Goal: Task Accomplishment & Management: Manage account settings

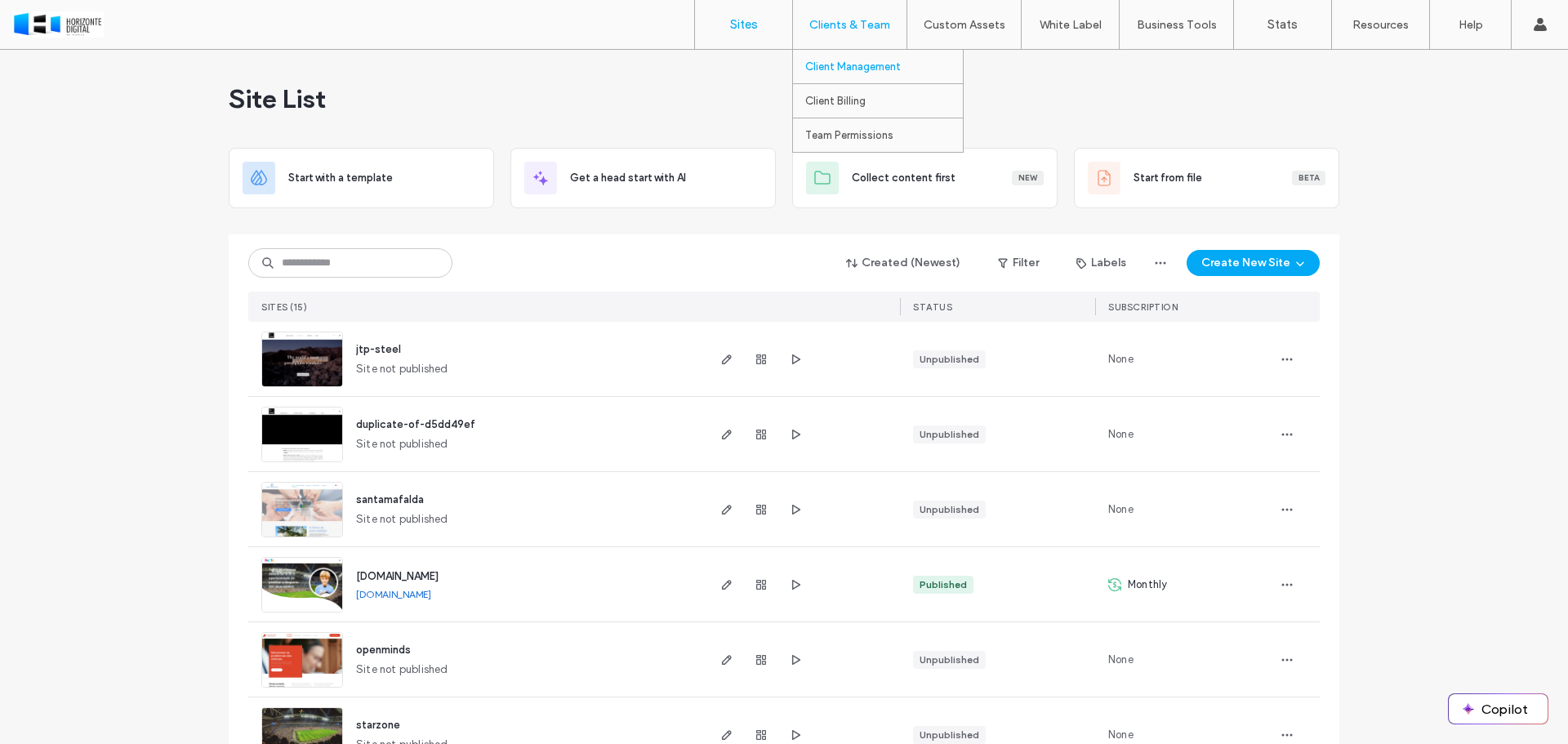
click at [854, 66] on label "Client Management" at bounding box center [853, 66] width 96 height 12
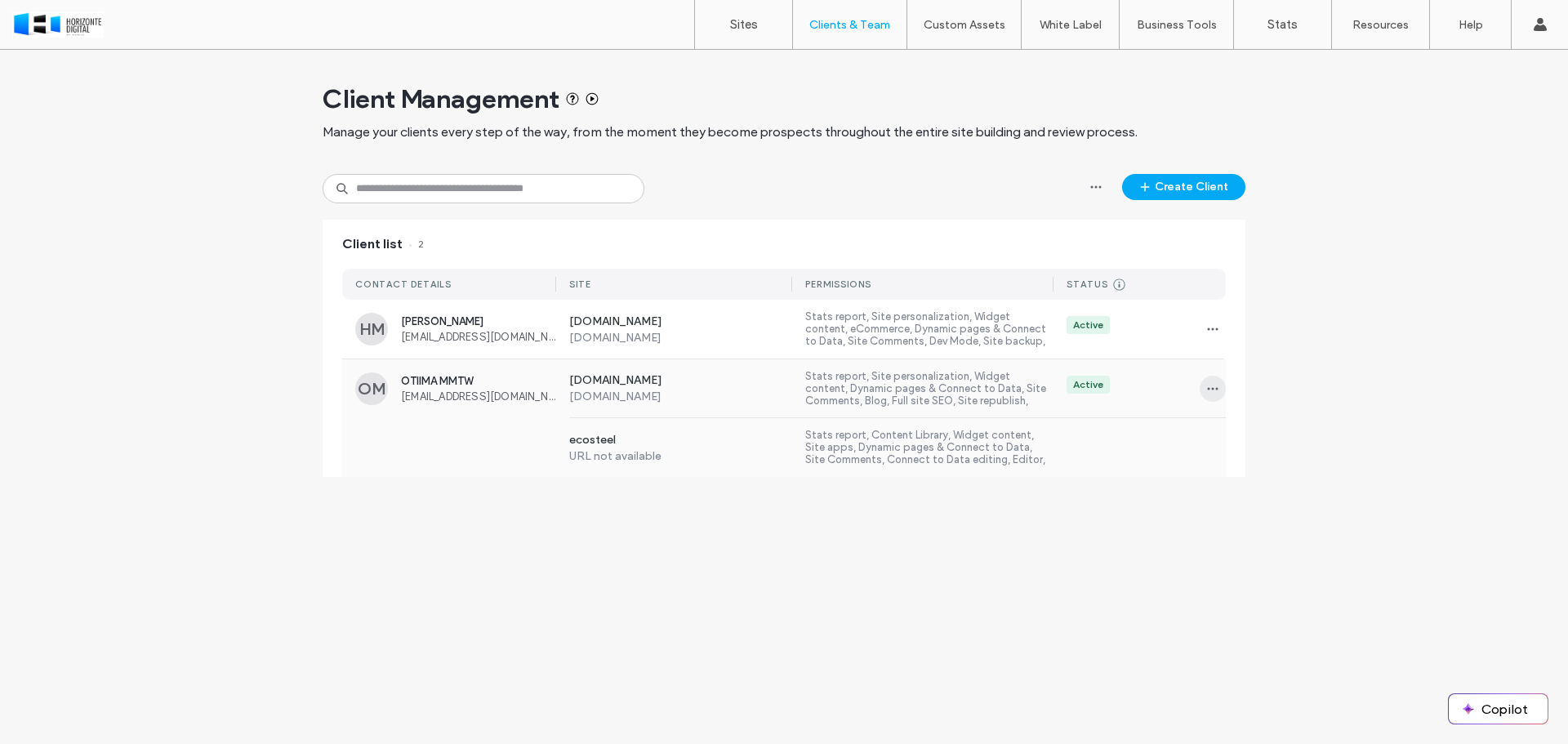
click at [1212, 387] on icon "button" at bounding box center [1213, 389] width 13 height 13
click at [1268, 495] on span "Delete client" at bounding box center [1265, 493] width 63 height 17
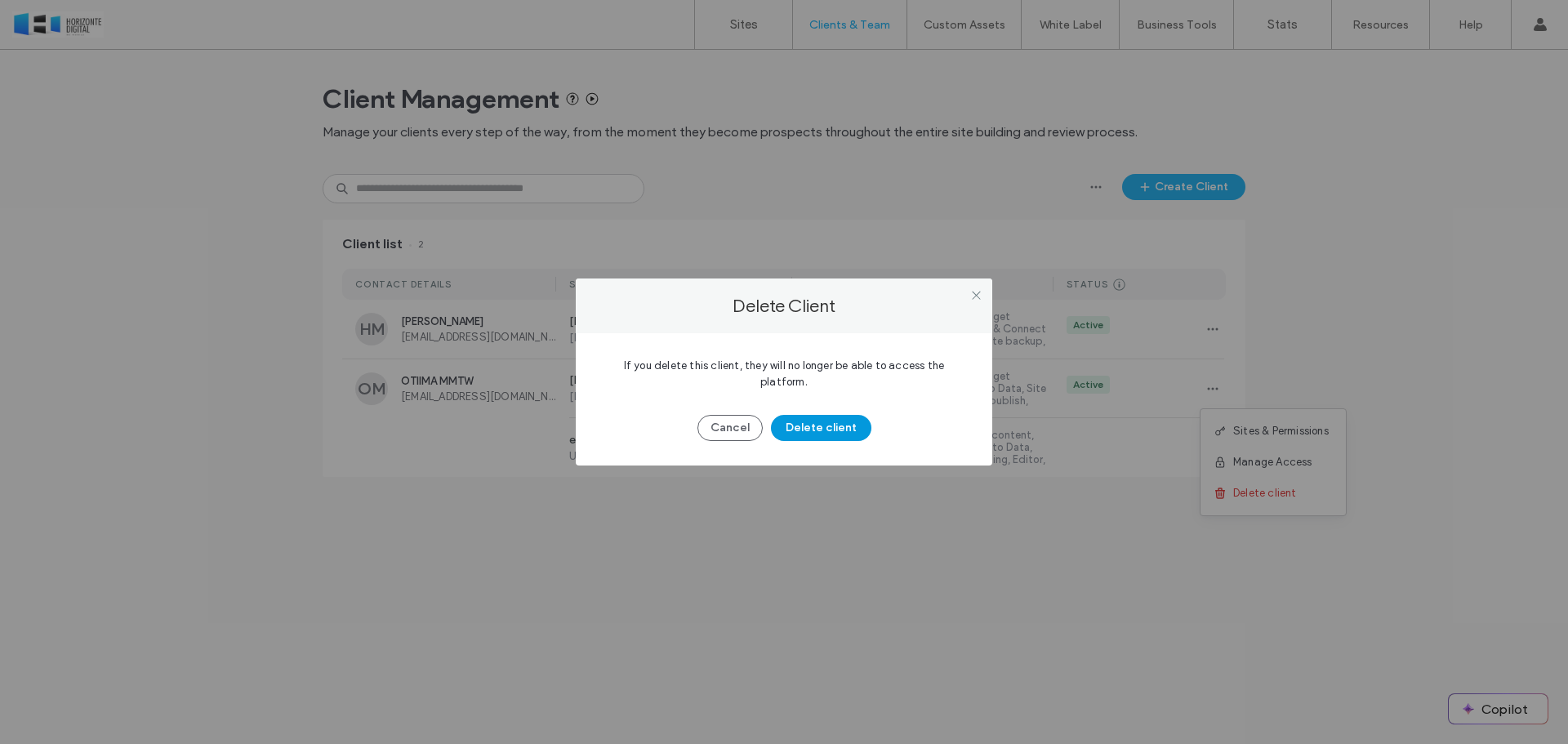
click at [835, 415] on button "Delete client" at bounding box center [820, 428] width 100 height 26
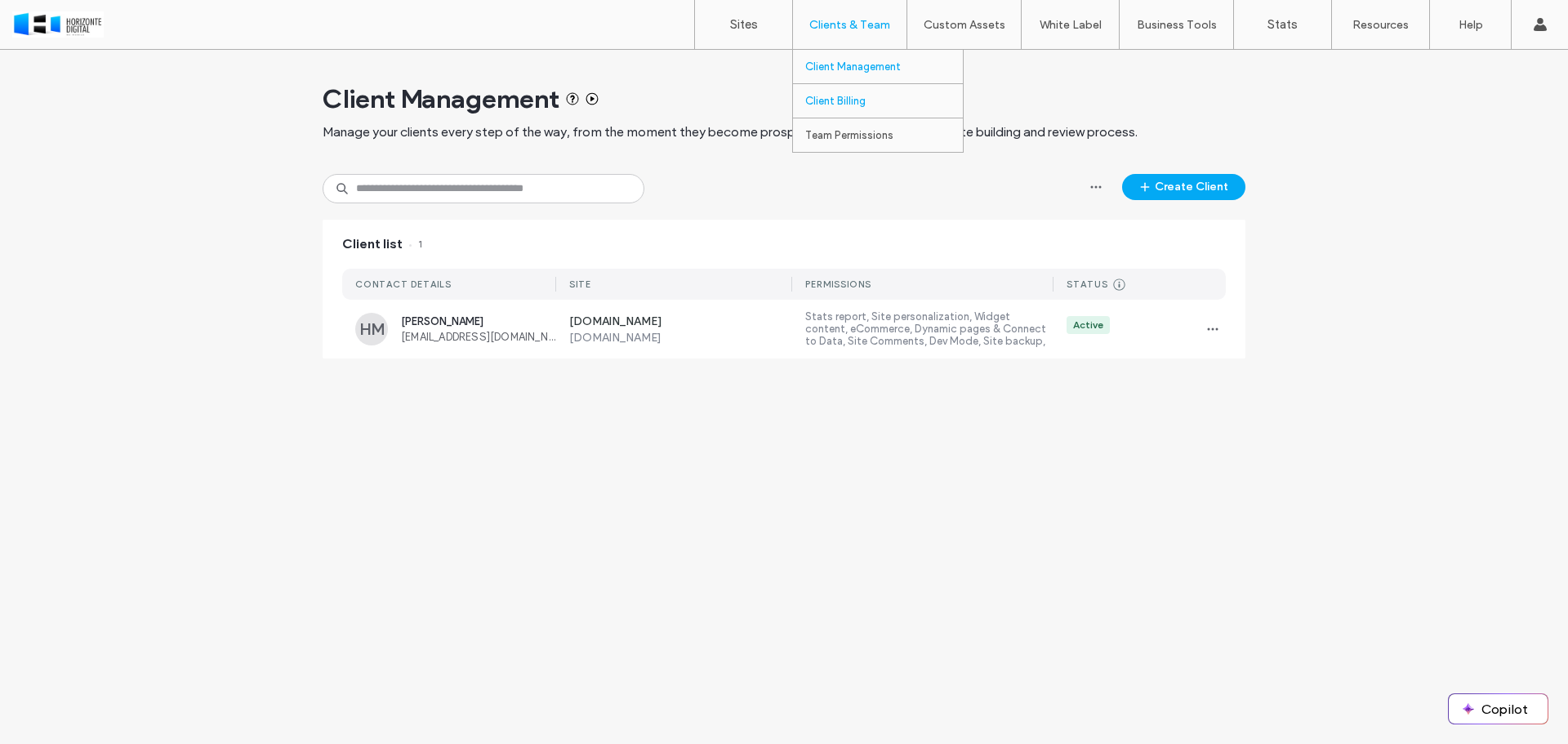
click at [842, 100] on label "Client Billing" at bounding box center [836, 100] width 61 height 12
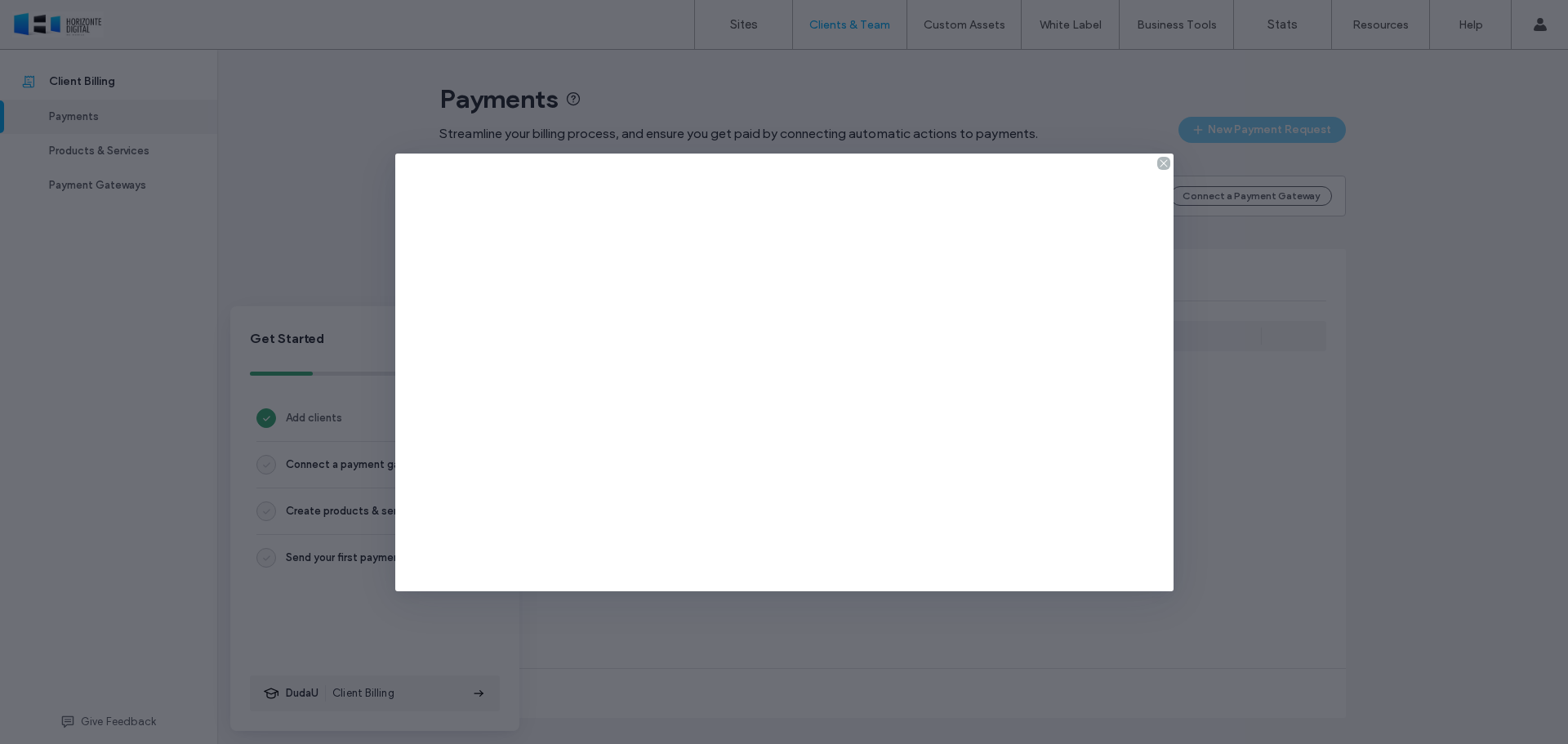
click at [1166, 163] on icon at bounding box center [1164, 163] width 13 height 13
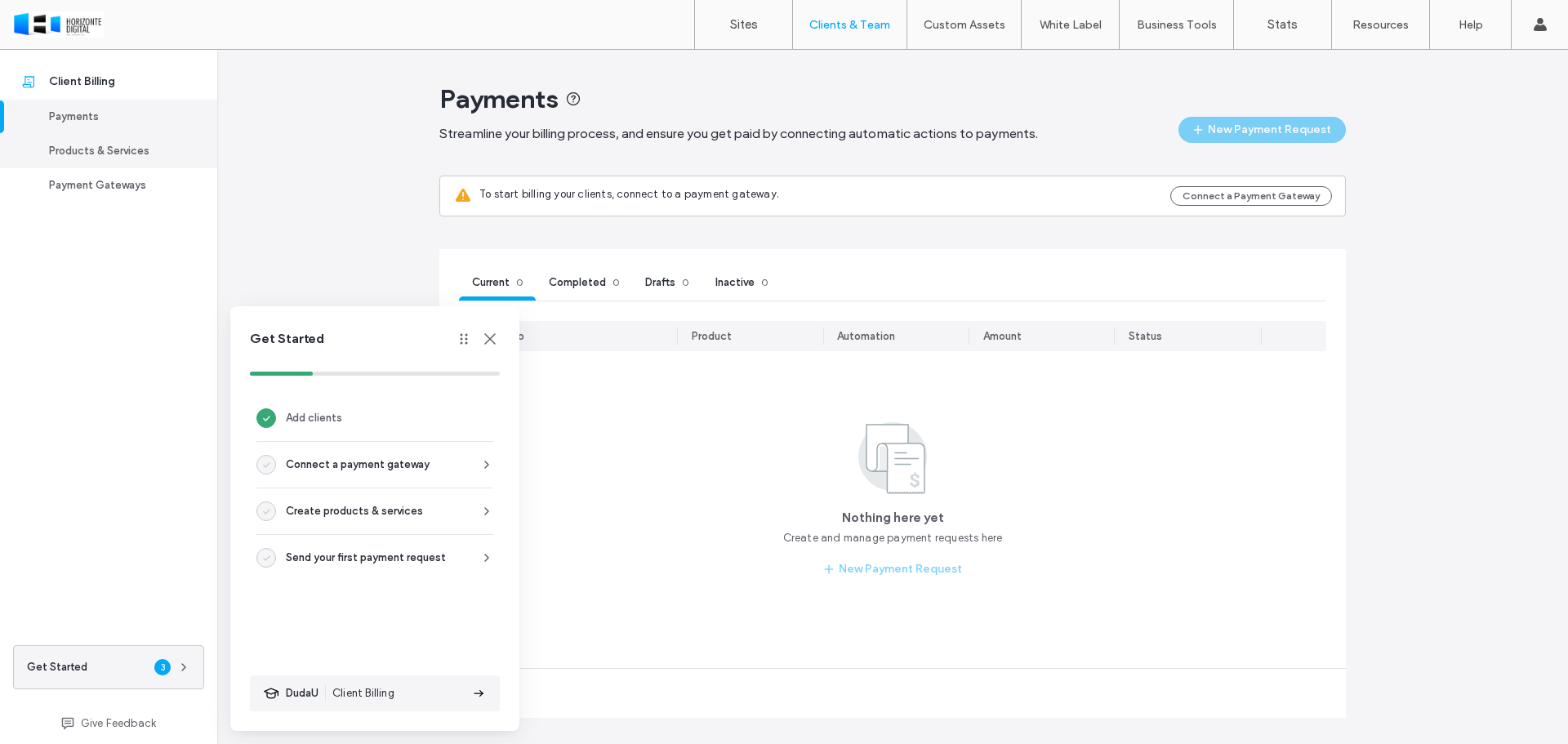
click at [101, 148] on div "Products & Services" at bounding box center [116, 152] width 134 height 17
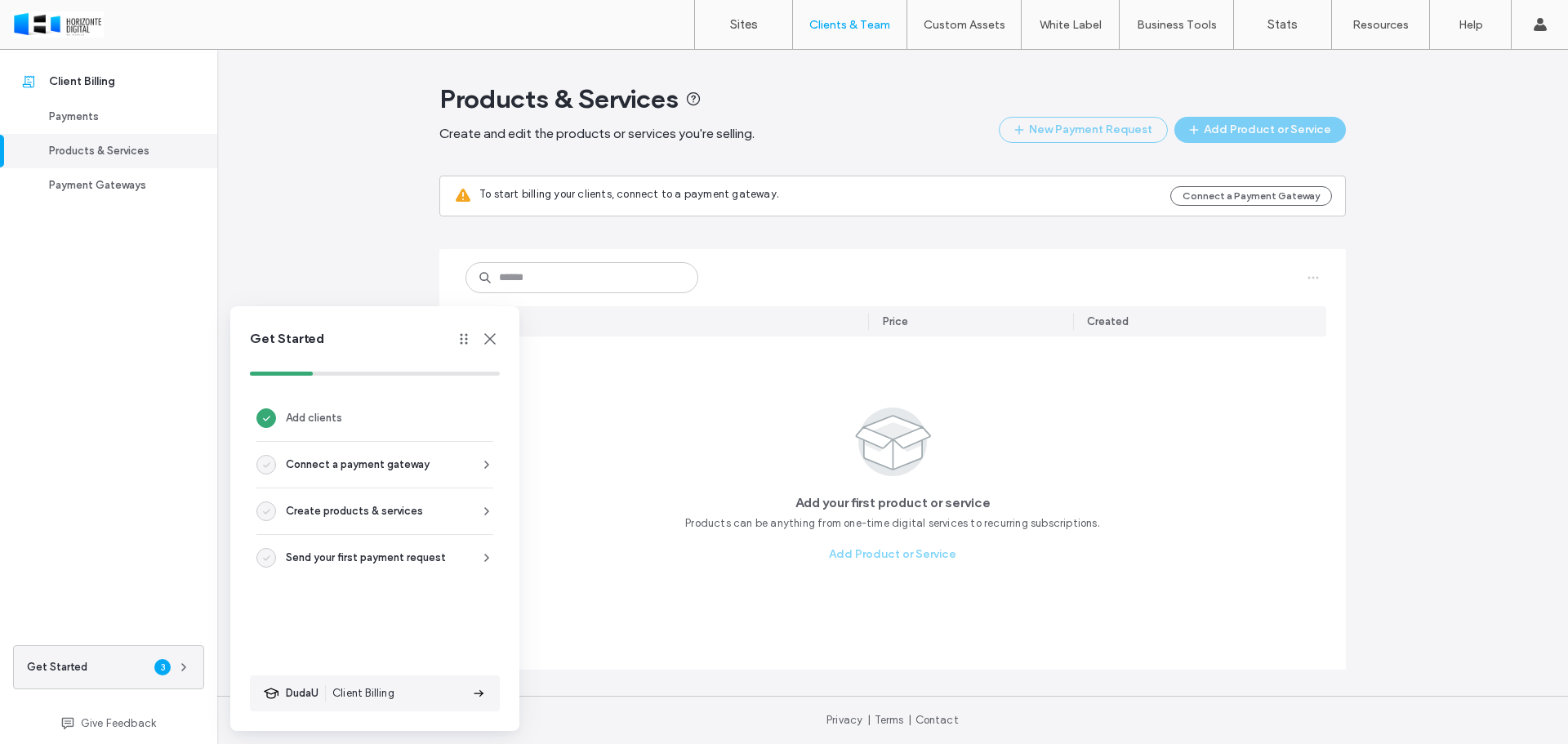
click at [494, 338] on icon at bounding box center [490, 338] width 19 height 19
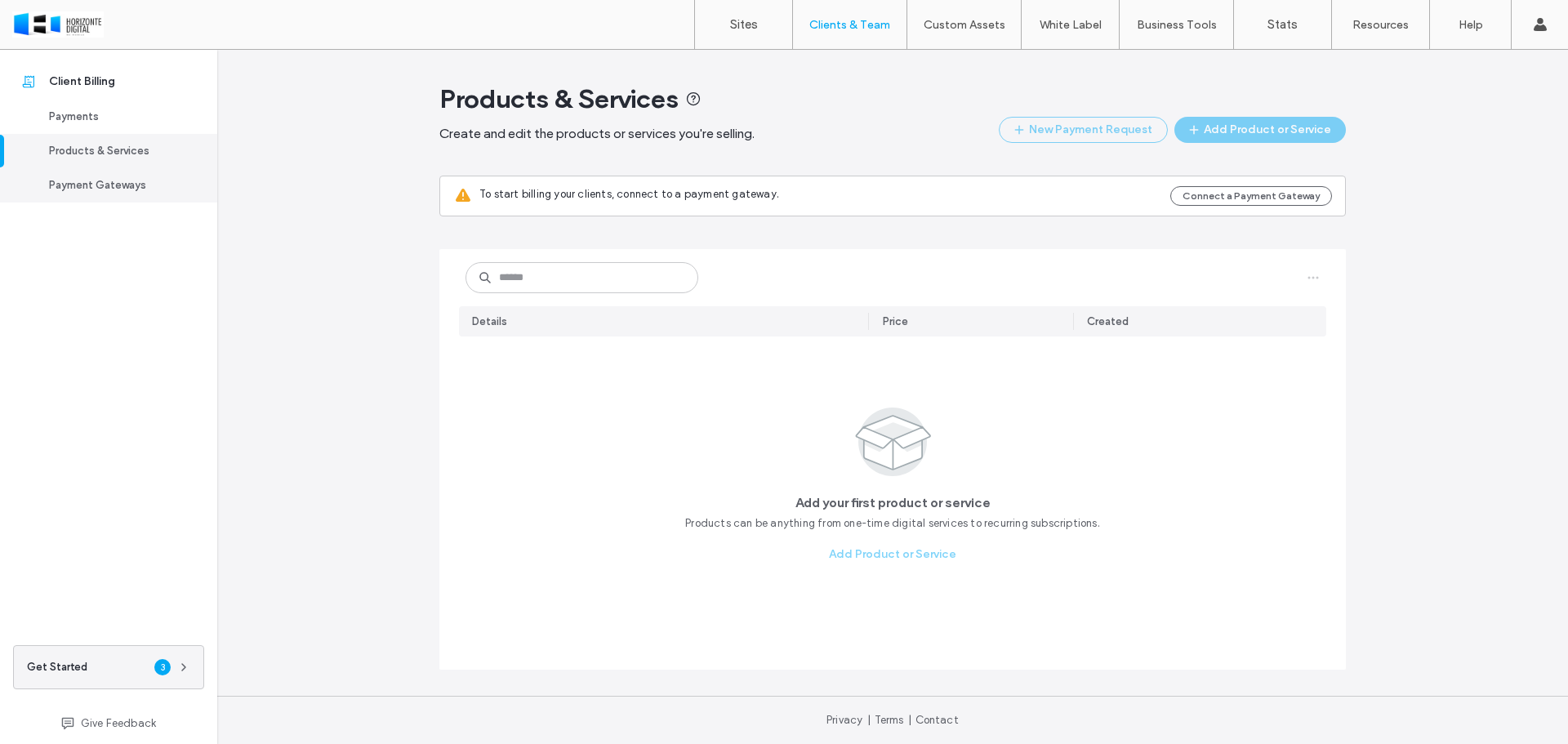
click at [89, 190] on div "Payment Gateways" at bounding box center [116, 186] width 134 height 17
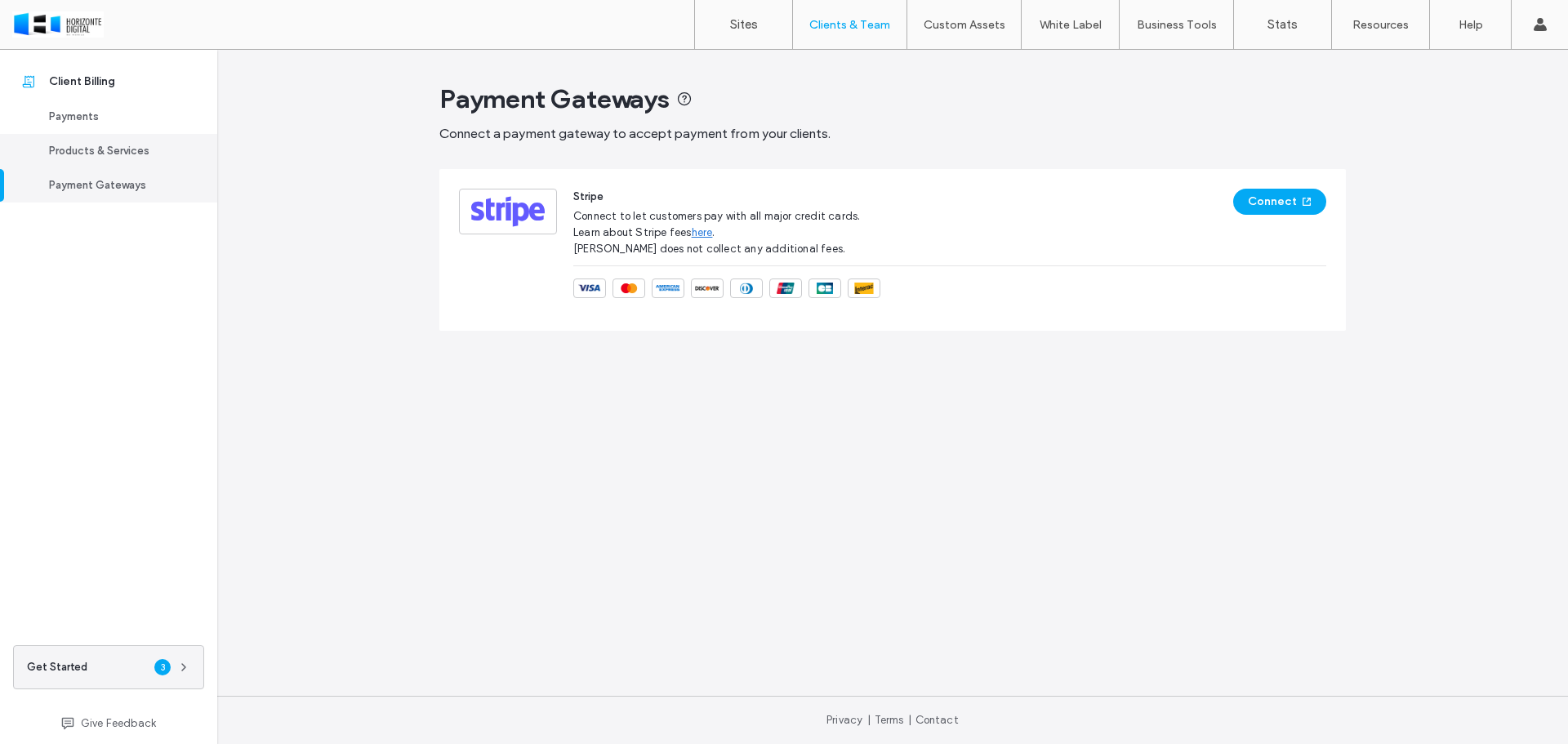
click at [81, 151] on div "Products & Services" at bounding box center [116, 152] width 134 height 17
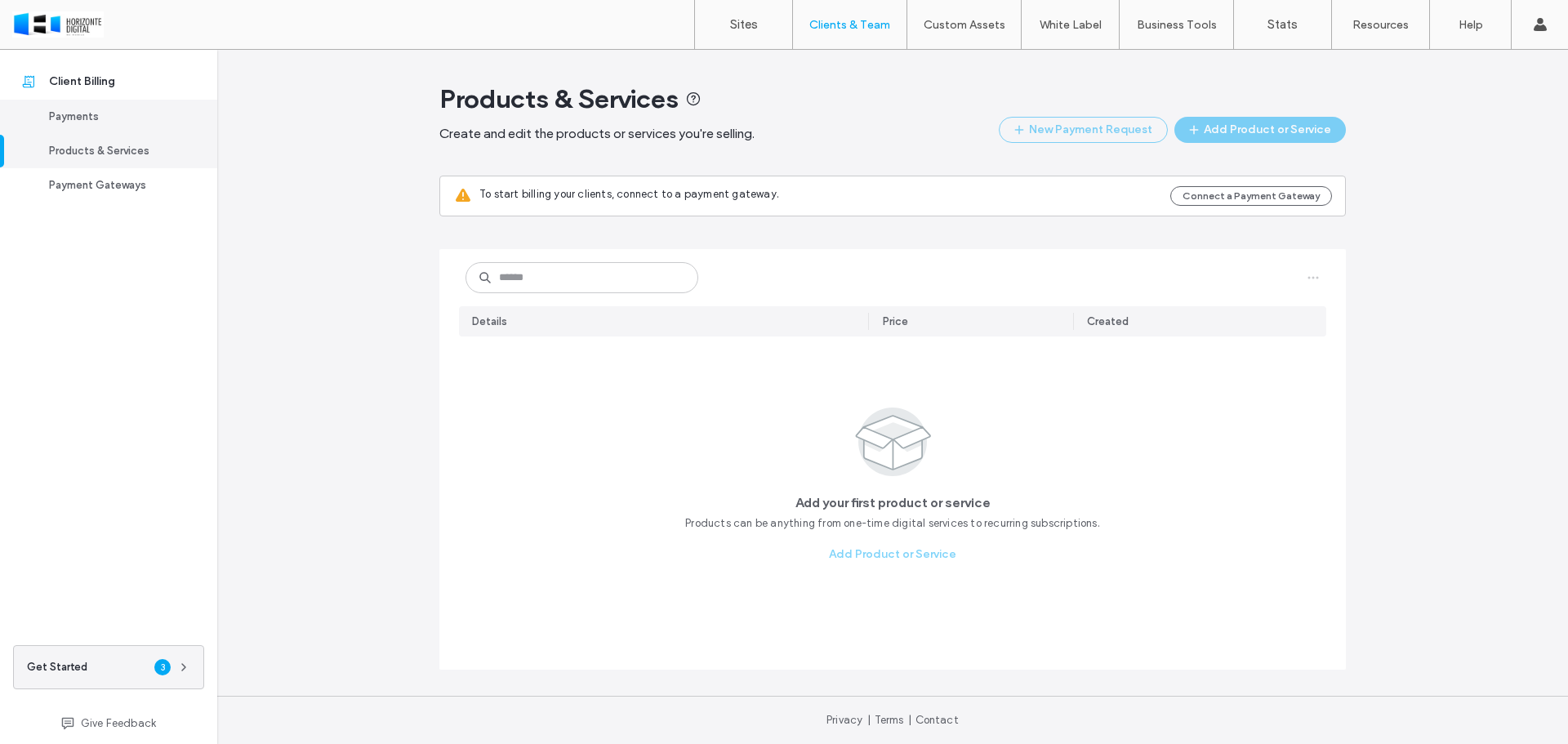
click at [78, 126] on link "Payments" at bounding box center [108, 116] width 217 height 34
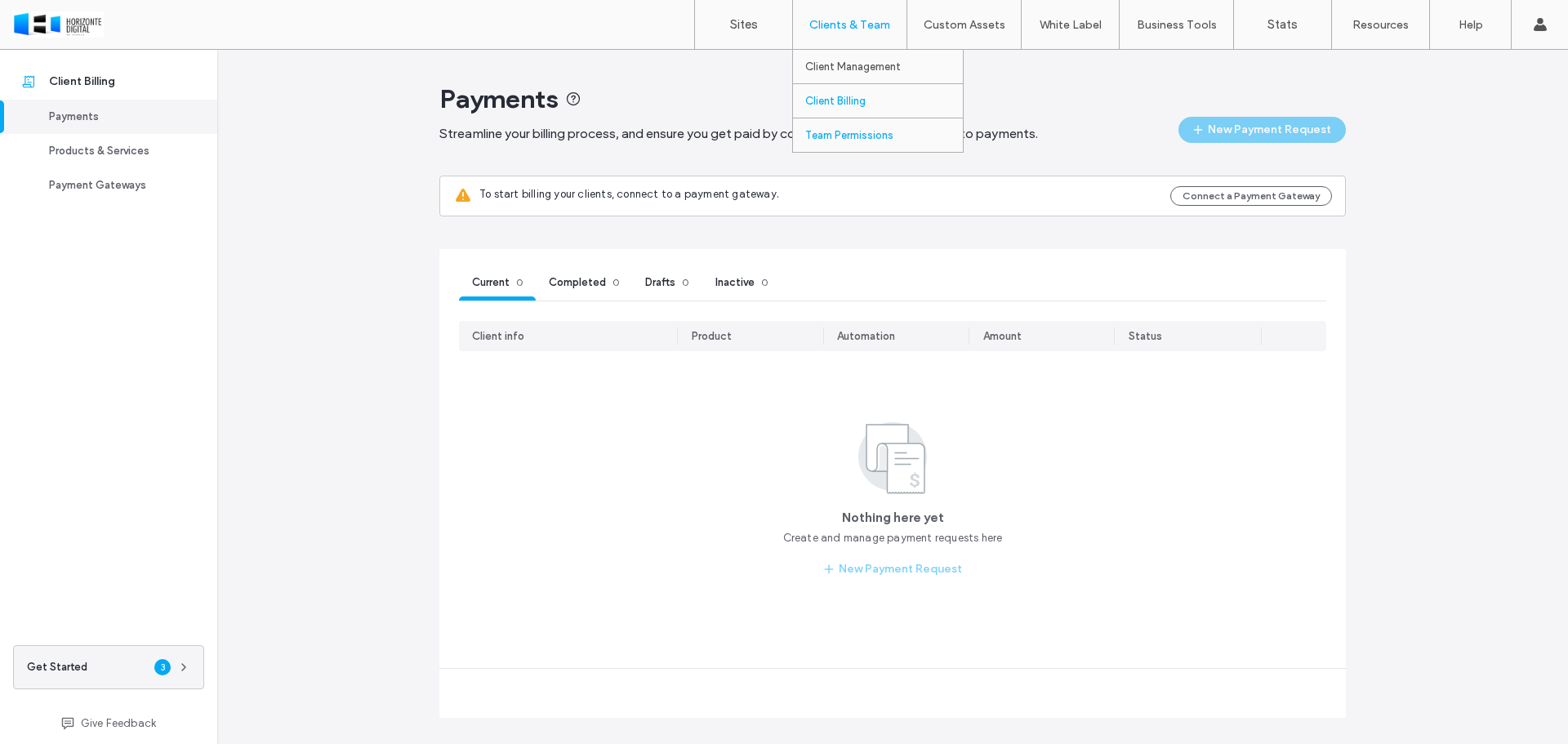
click at [867, 132] on label "Team Permissions" at bounding box center [850, 134] width 88 height 12
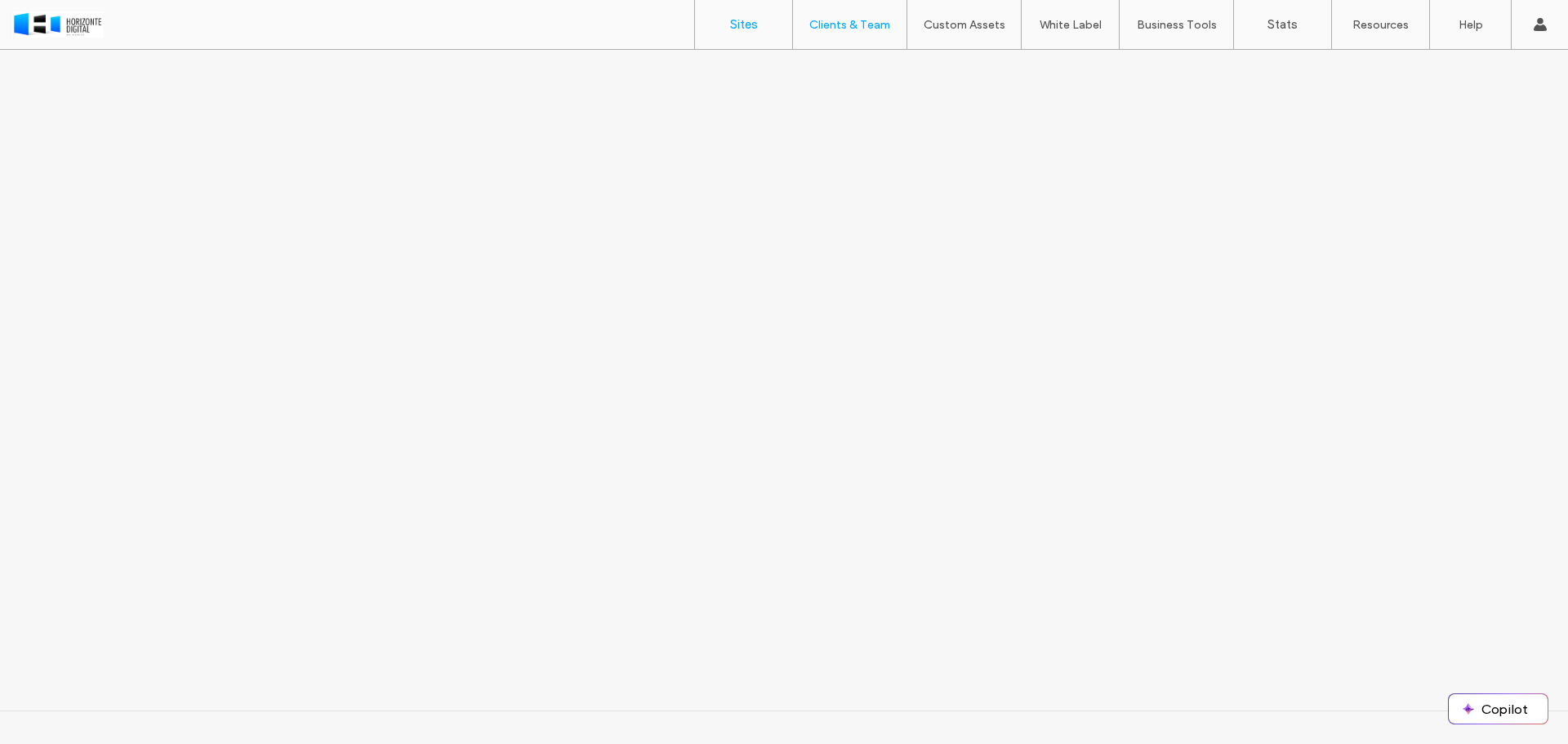
click at [748, 31] on label "Sites" at bounding box center [744, 25] width 28 height 15
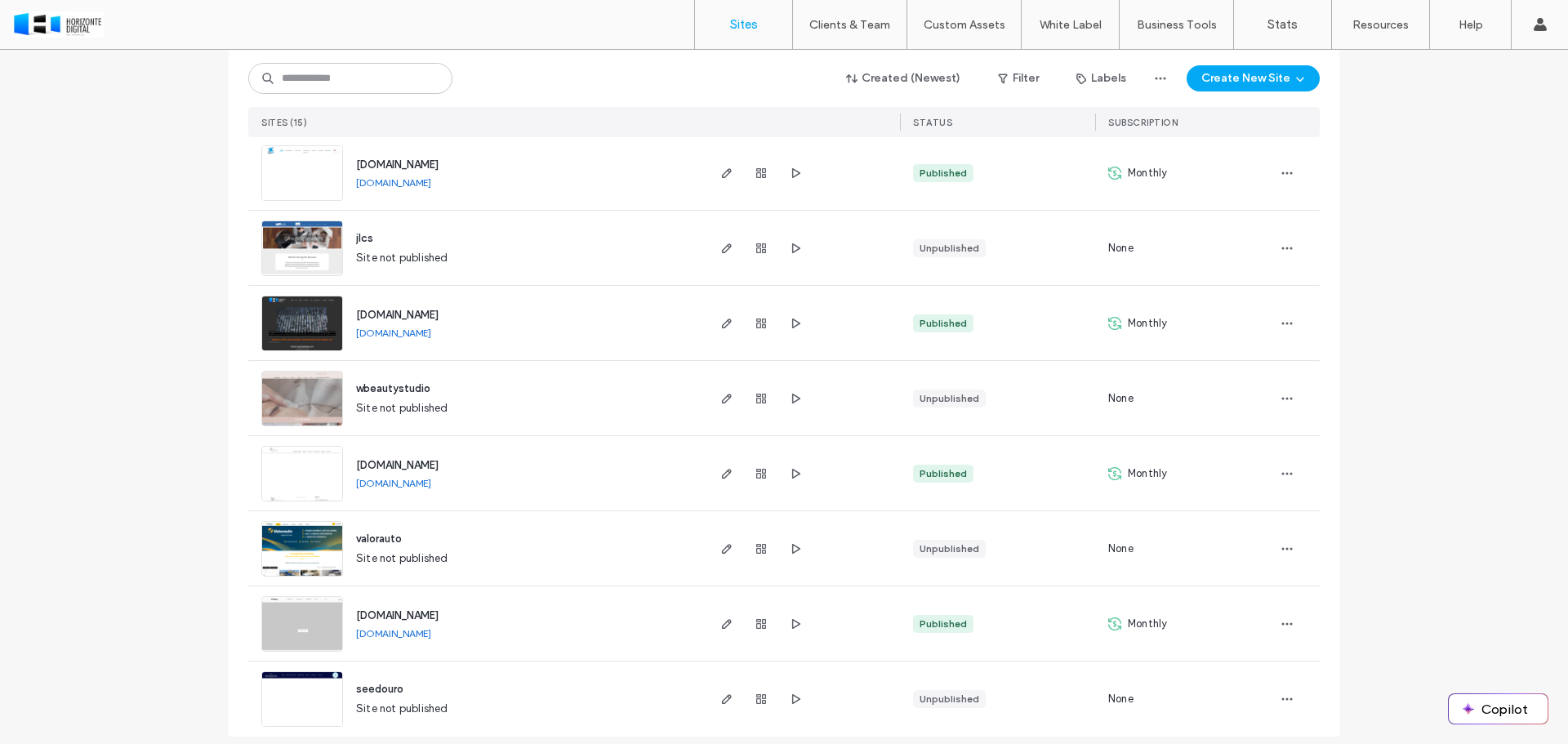
scroll to position [725, 0]
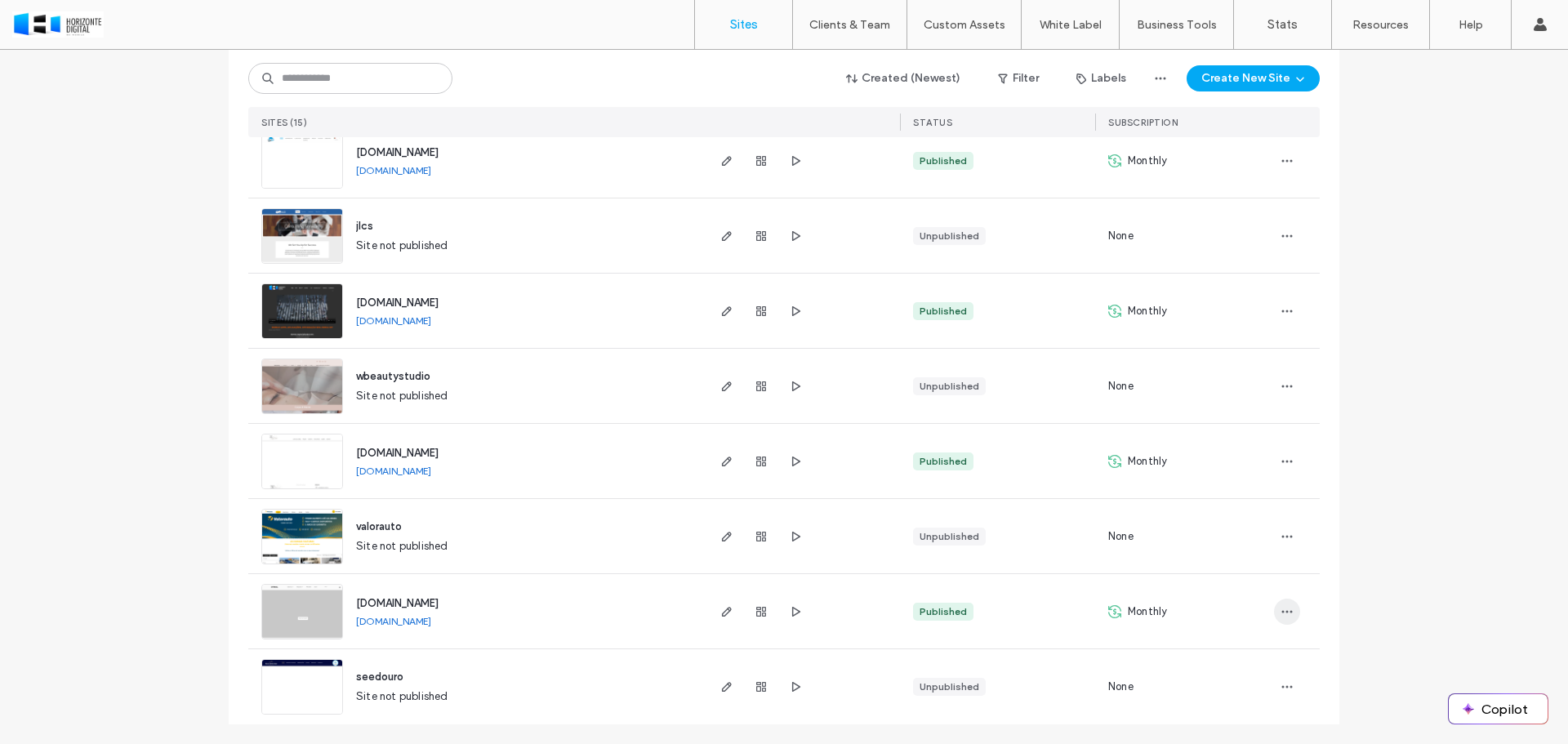
click at [1285, 610] on use "button" at bounding box center [1288, 611] width 11 height 3
click at [755, 610] on icon "button" at bounding box center [761, 612] width 13 height 13
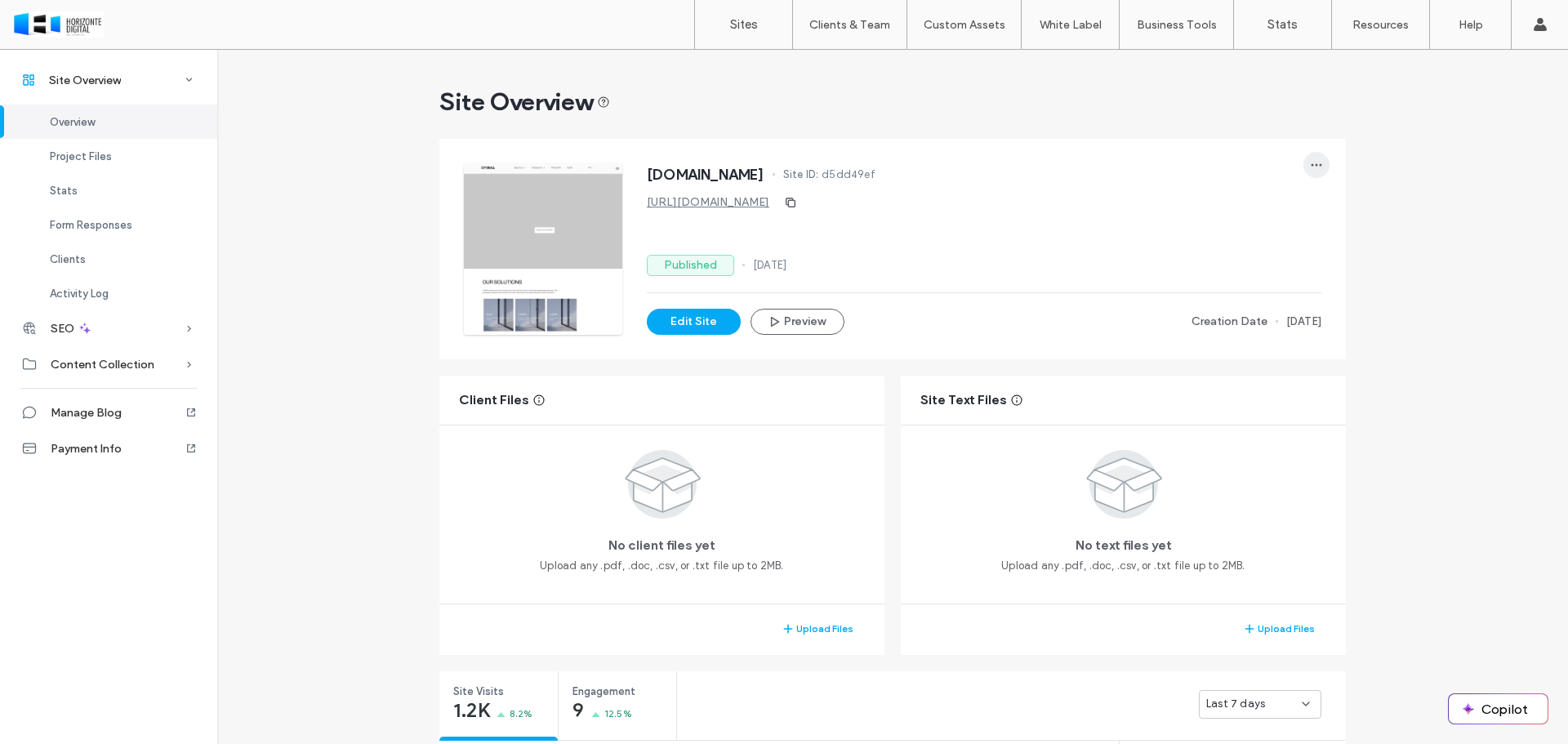
click at [1310, 163] on icon "button" at bounding box center [1316, 164] width 13 height 13
click at [743, 23] on label "Sites" at bounding box center [744, 25] width 28 height 15
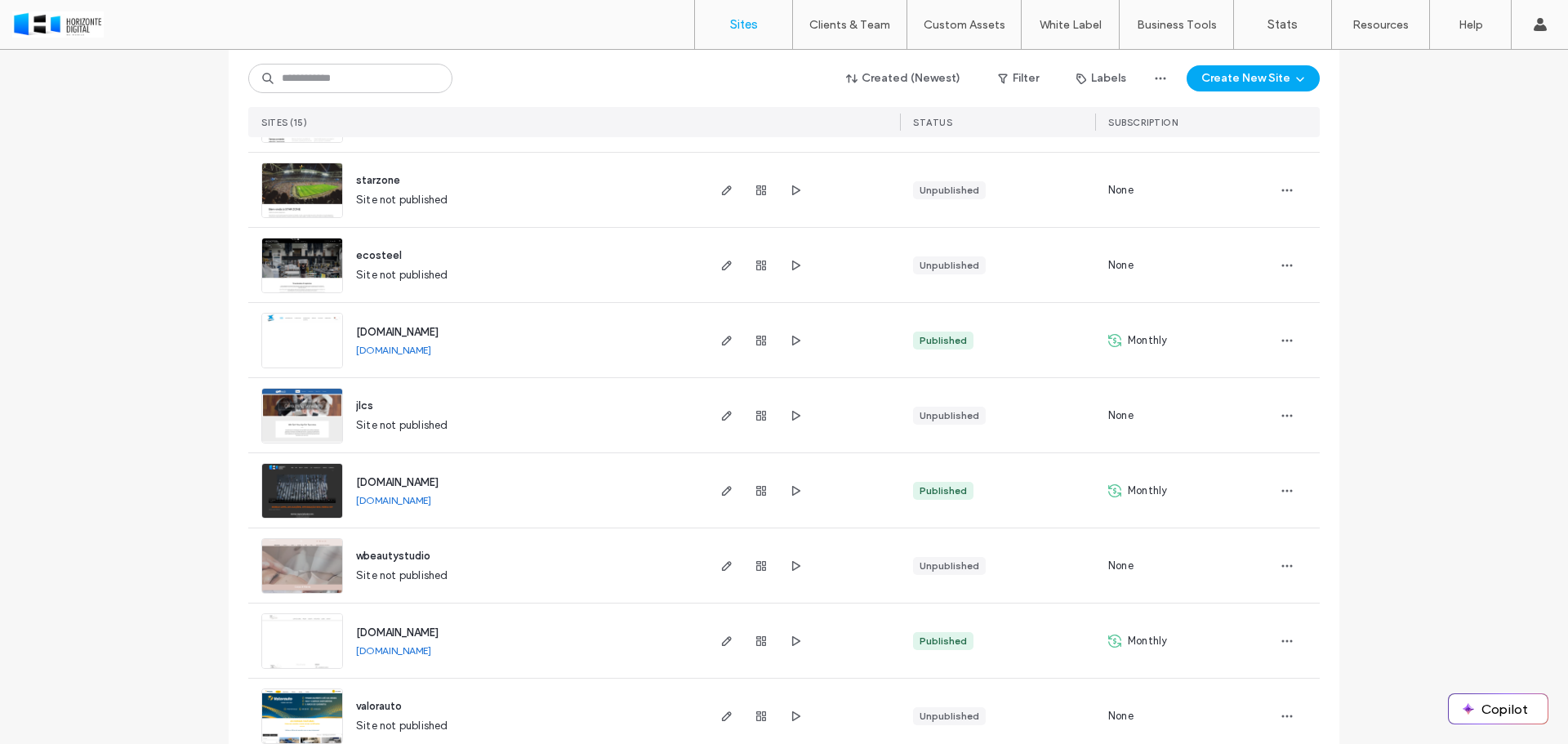
scroll to position [725, 0]
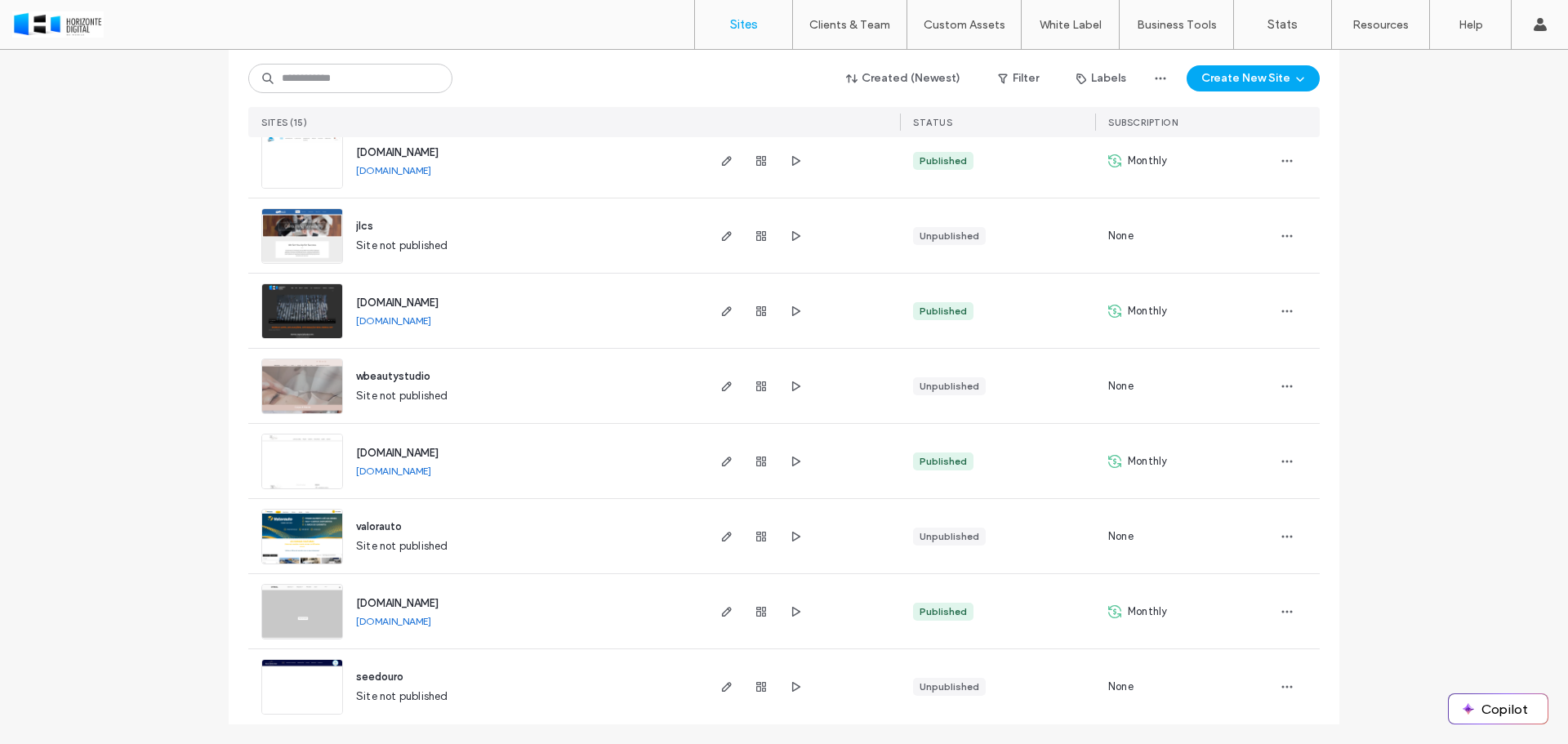
click at [390, 601] on span "[DOMAIN_NAME]" at bounding box center [398, 603] width 83 height 12
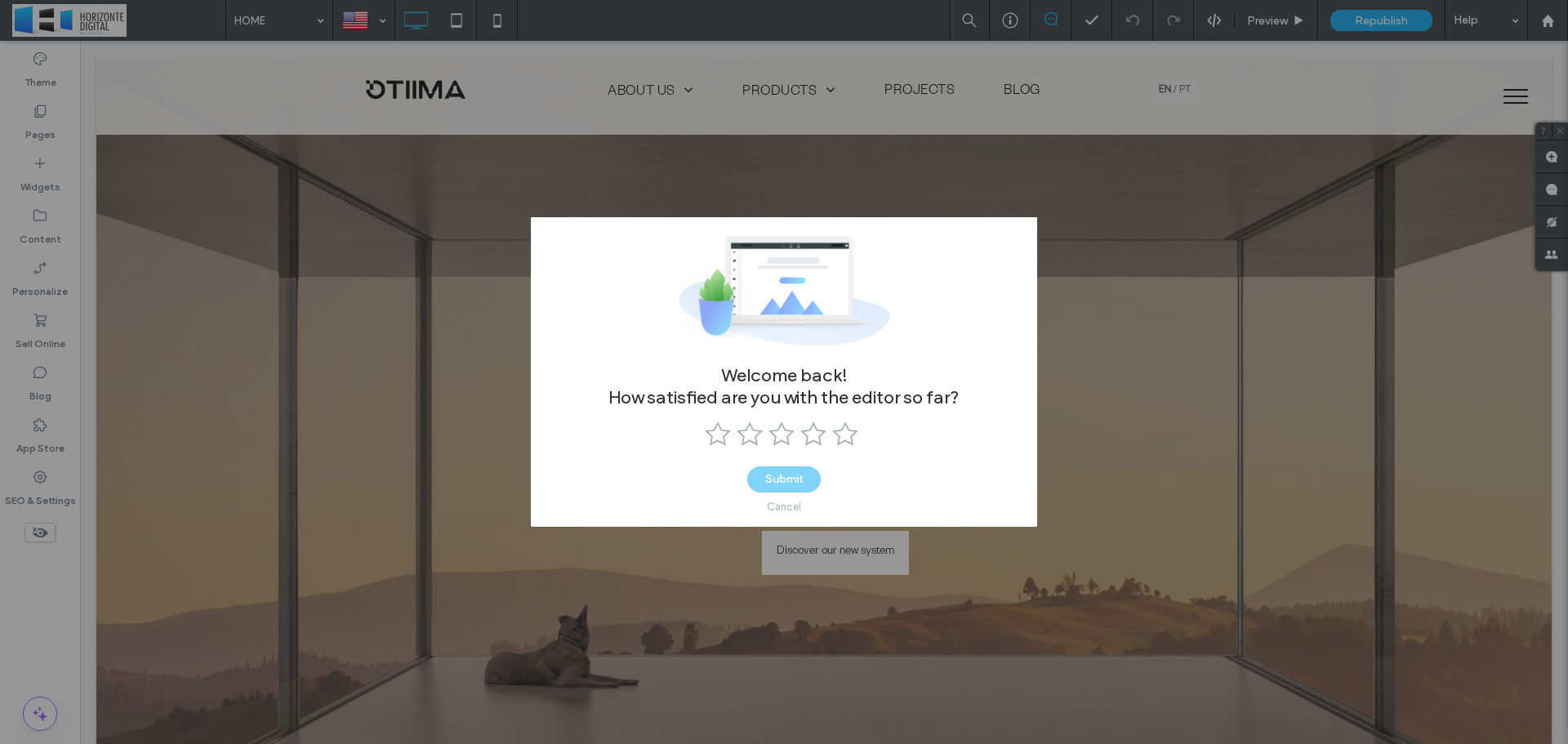
click at [792, 506] on div "Cancel" at bounding box center [784, 506] width 34 height 12
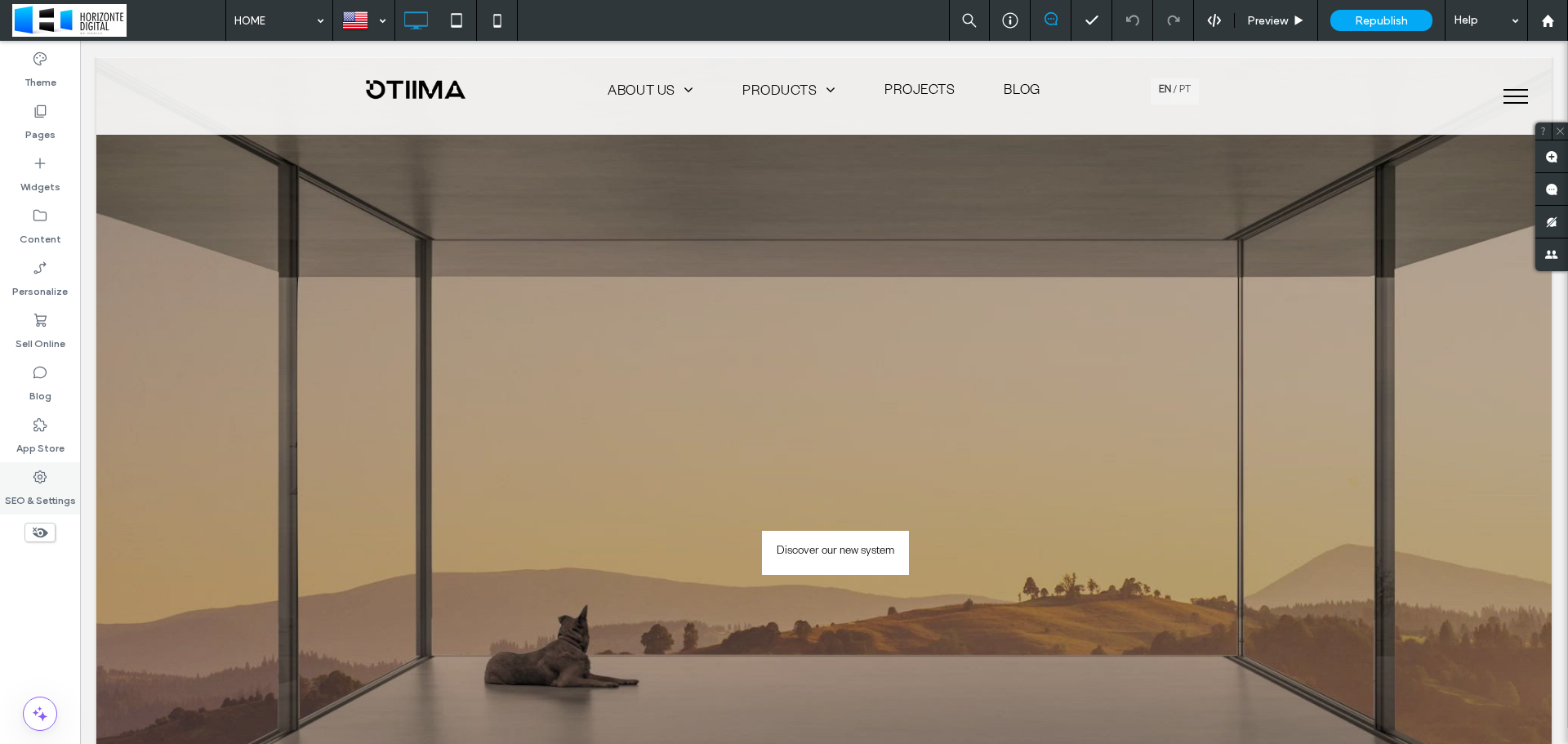
click at [41, 475] on use at bounding box center [39, 477] width 13 height 13
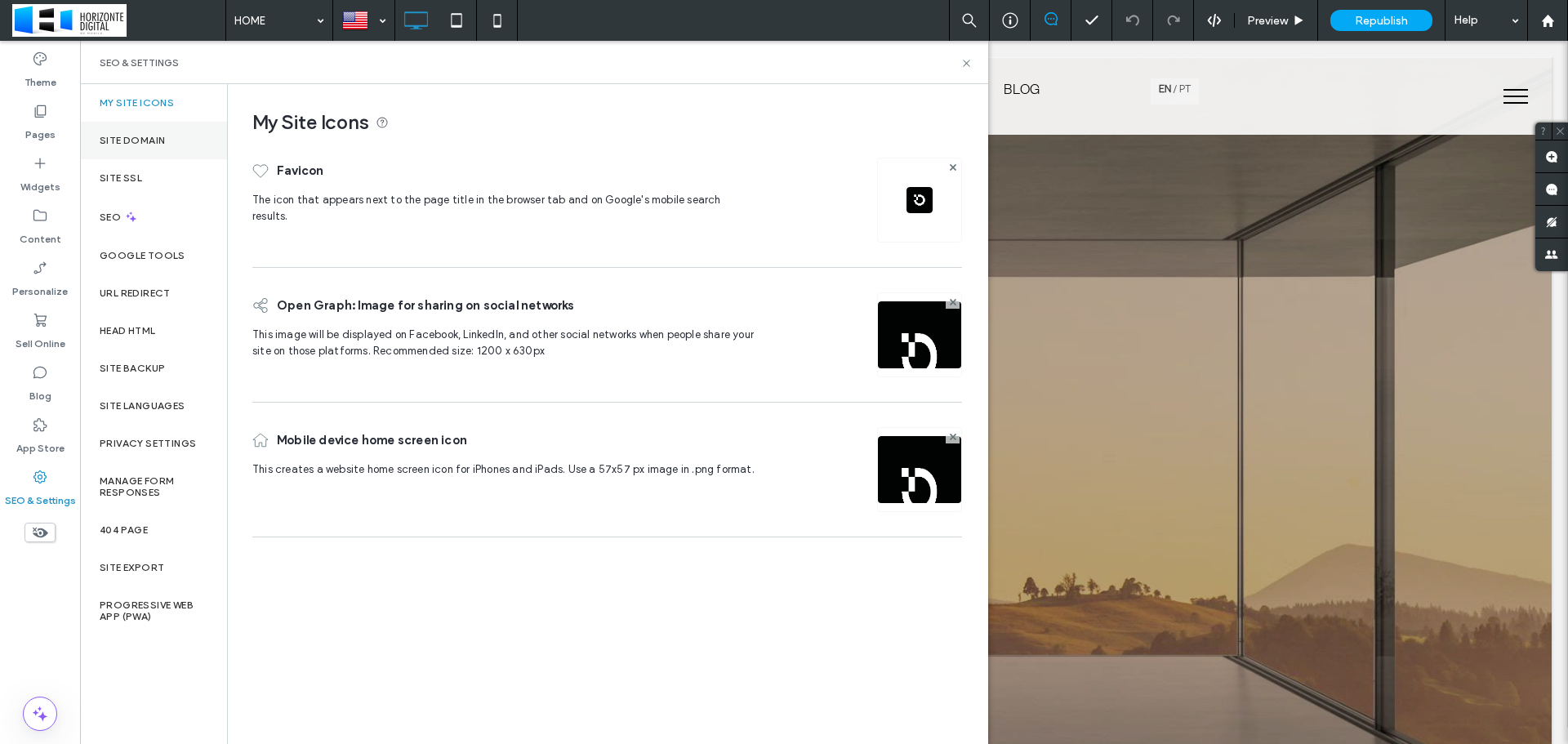
click at [150, 133] on div "Site Domain" at bounding box center [153, 140] width 147 height 38
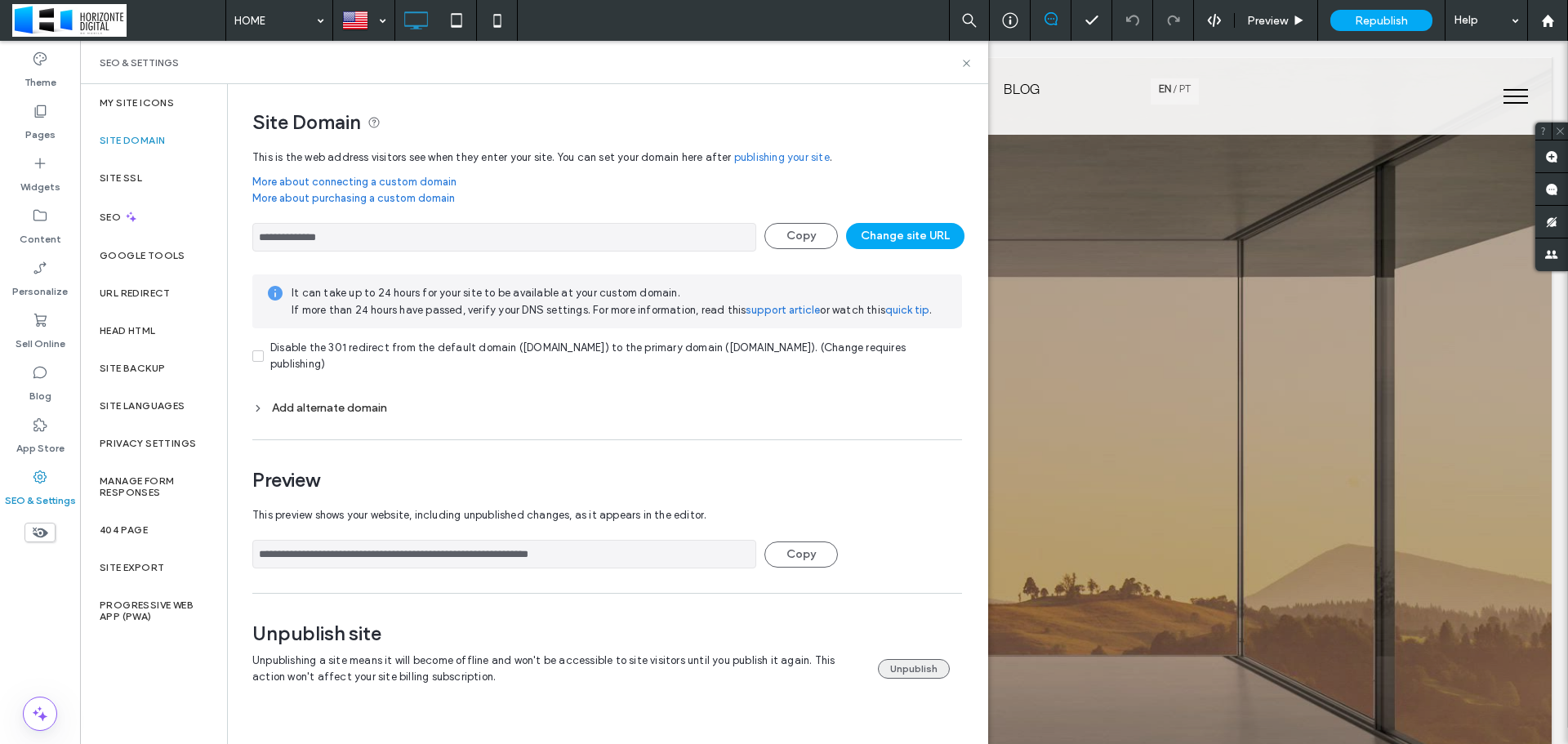
click at [914, 666] on button "Unpublish" at bounding box center [914, 668] width 72 height 19
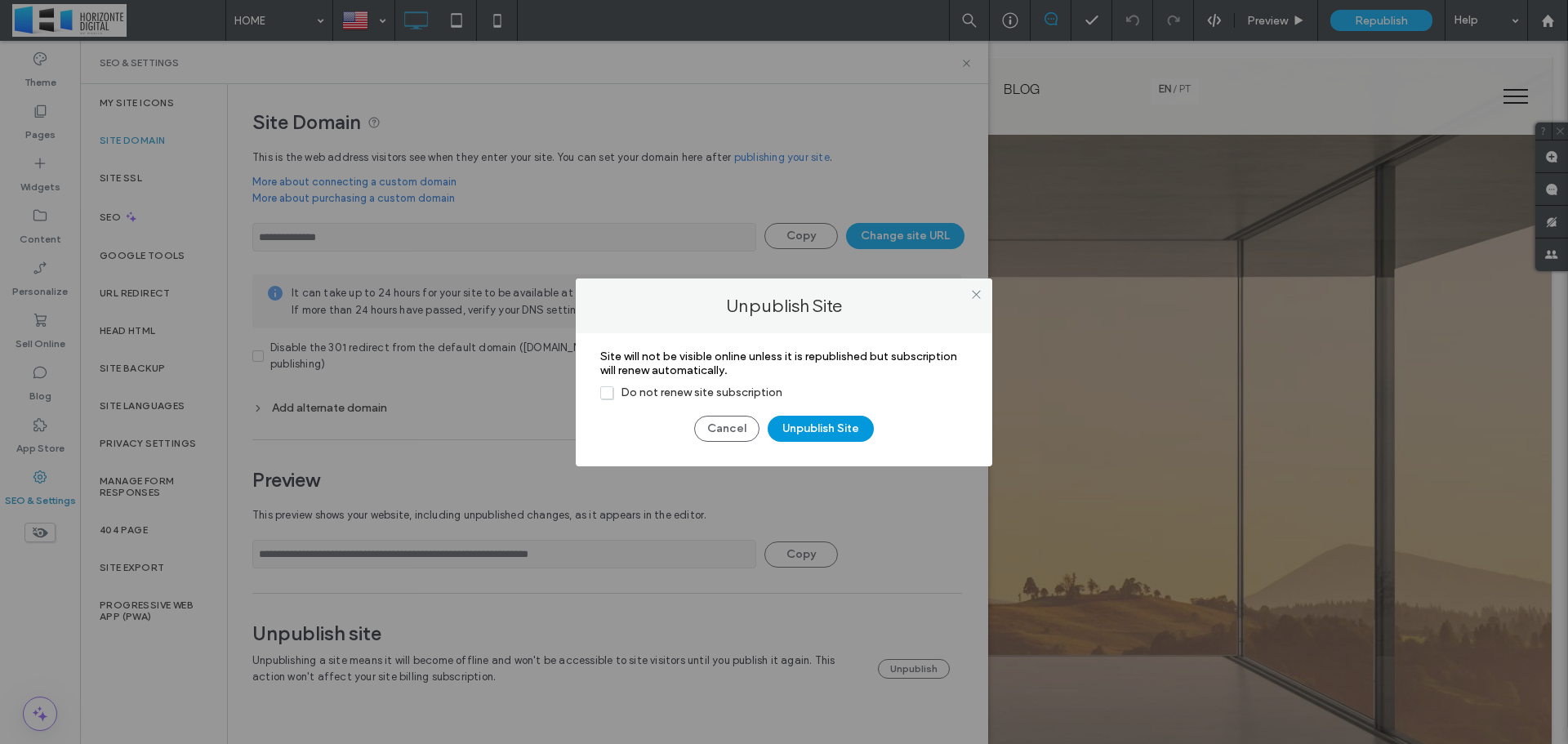
click at [829, 440] on button "Unpublish Site" at bounding box center [821, 429] width 107 height 26
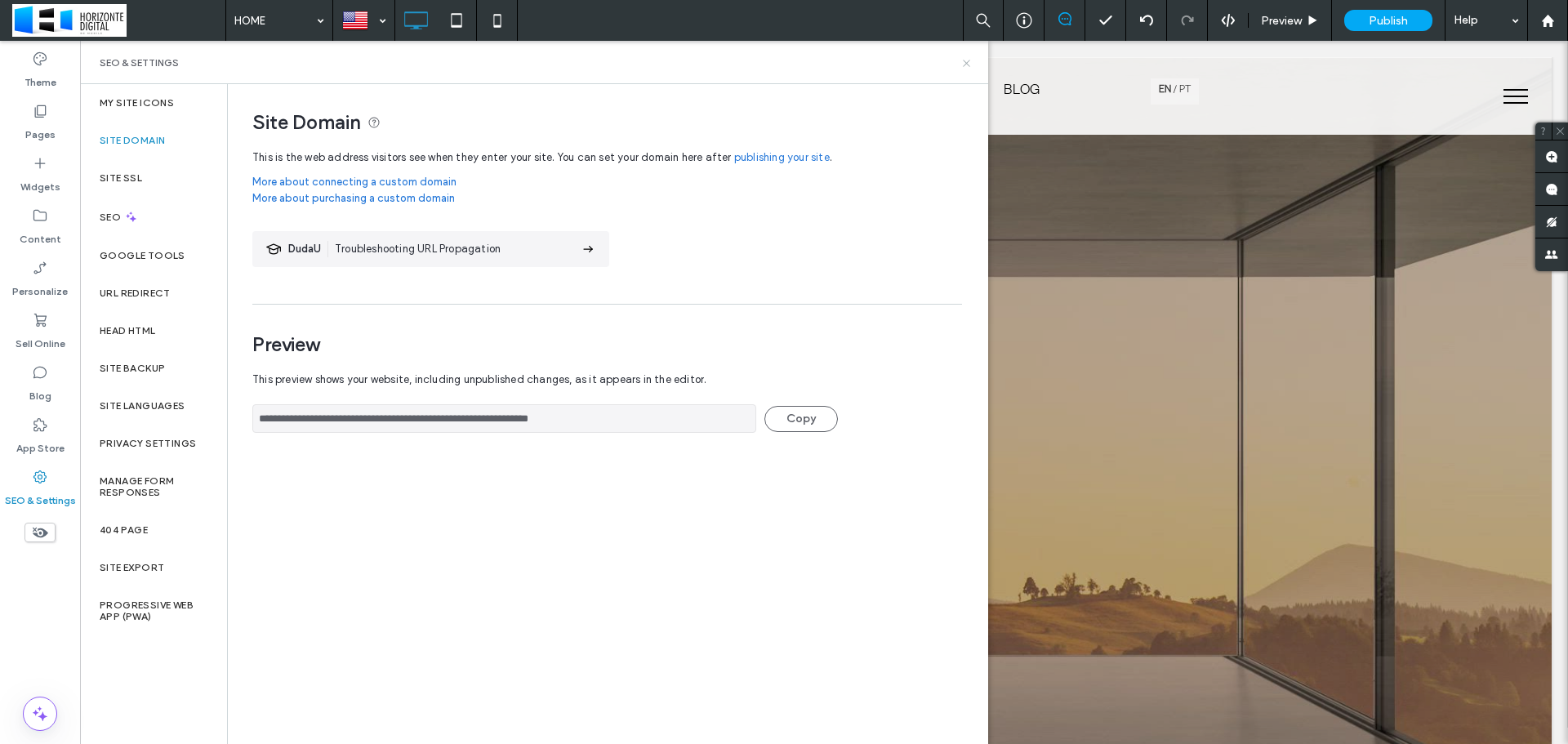
click at [962, 60] on icon at bounding box center [966, 62] width 12 height 12
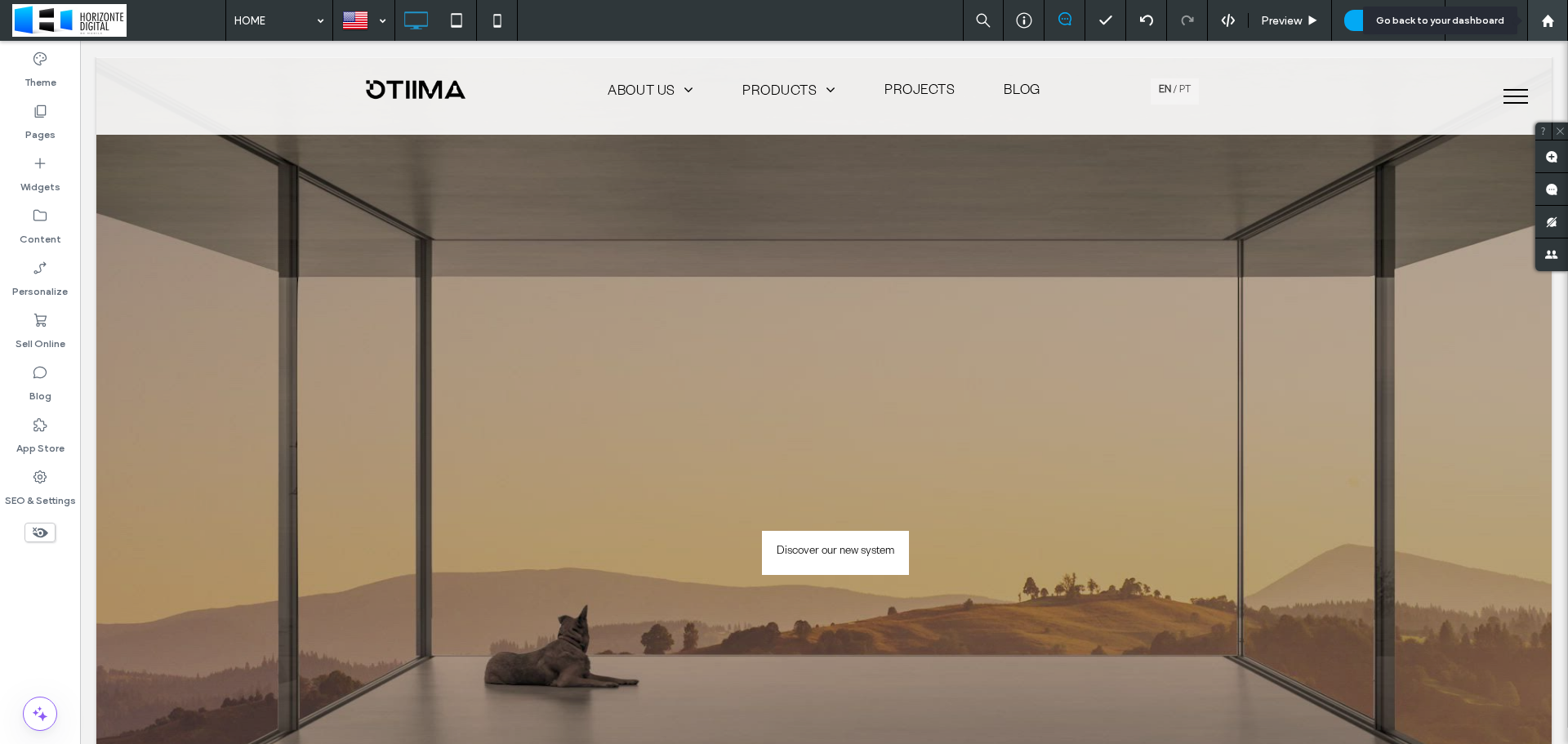
click at [1551, 18] on icon at bounding box center [1548, 20] width 14 height 14
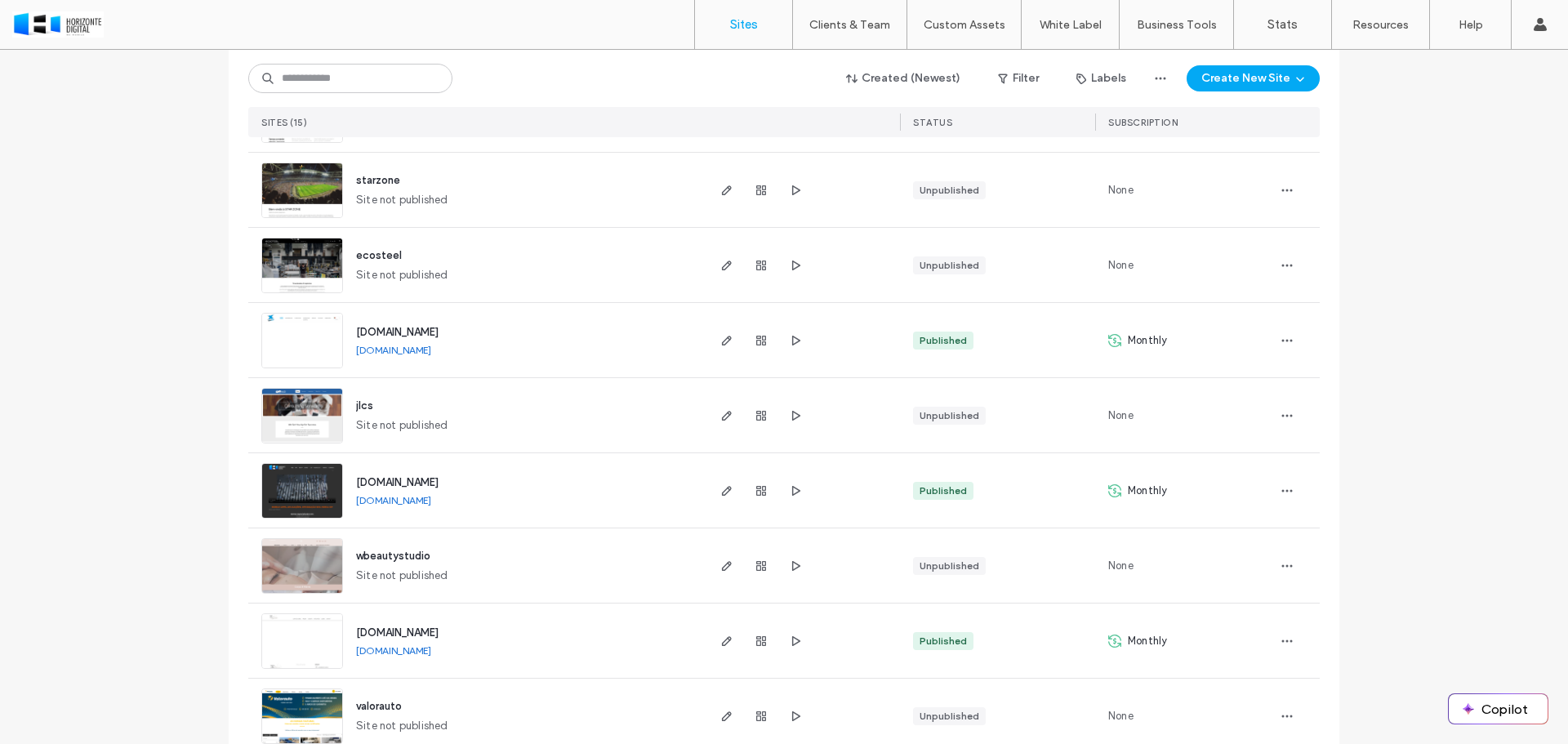
scroll to position [725, 0]
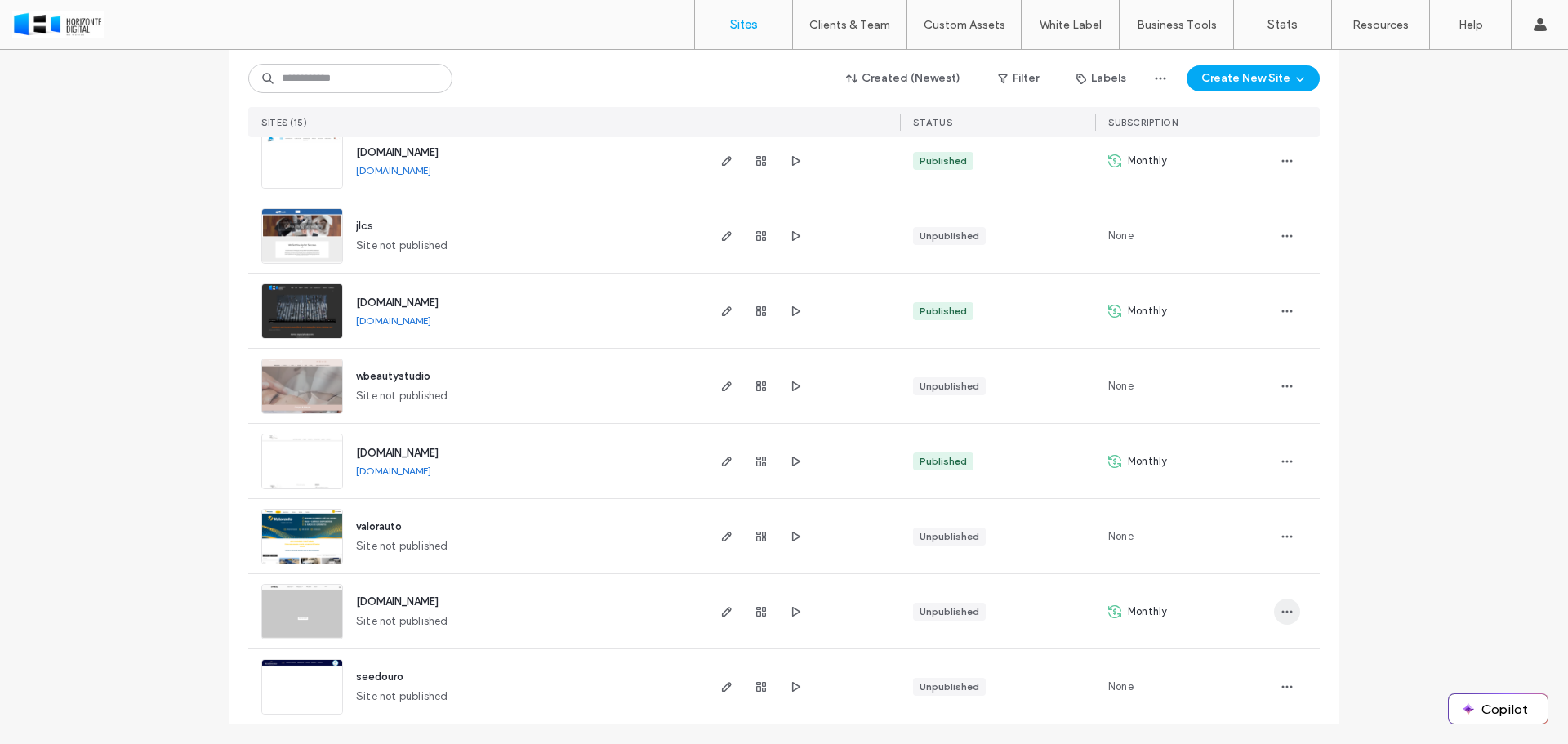
click at [1291, 614] on span "button" at bounding box center [1287, 612] width 26 height 26
click at [1385, 398] on div "Site List Start with a template Get a head start with AI Collect content first …" at bounding box center [784, 35] width 1568 height 1418
click at [1287, 389] on icon "button" at bounding box center [1287, 386] width 13 height 13
click at [1381, 516] on div "Site List Start with a template Get a head start with AI Collect content first …" at bounding box center [784, 35] width 1568 height 1418
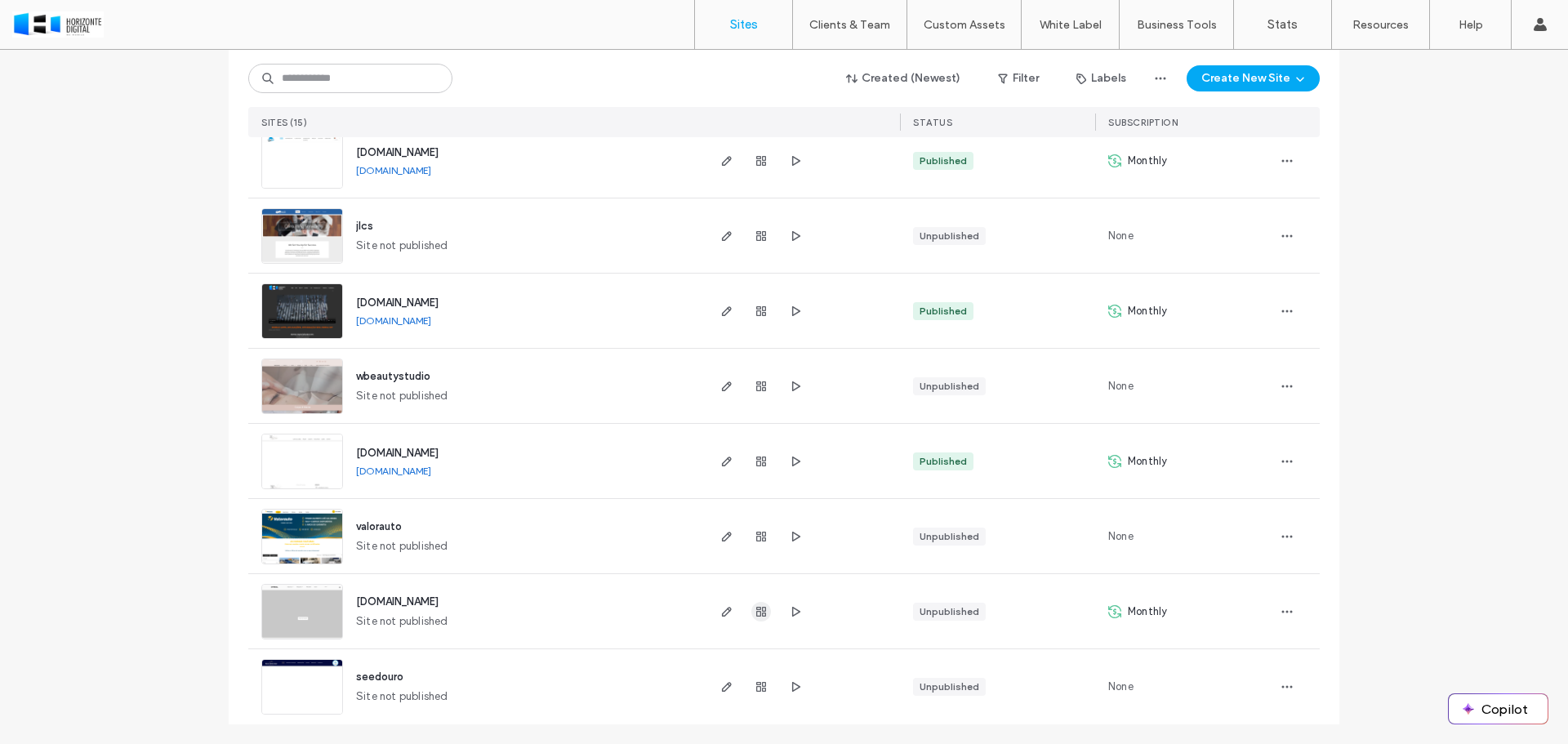
click at [757, 616] on icon "button" at bounding box center [761, 612] width 13 height 13
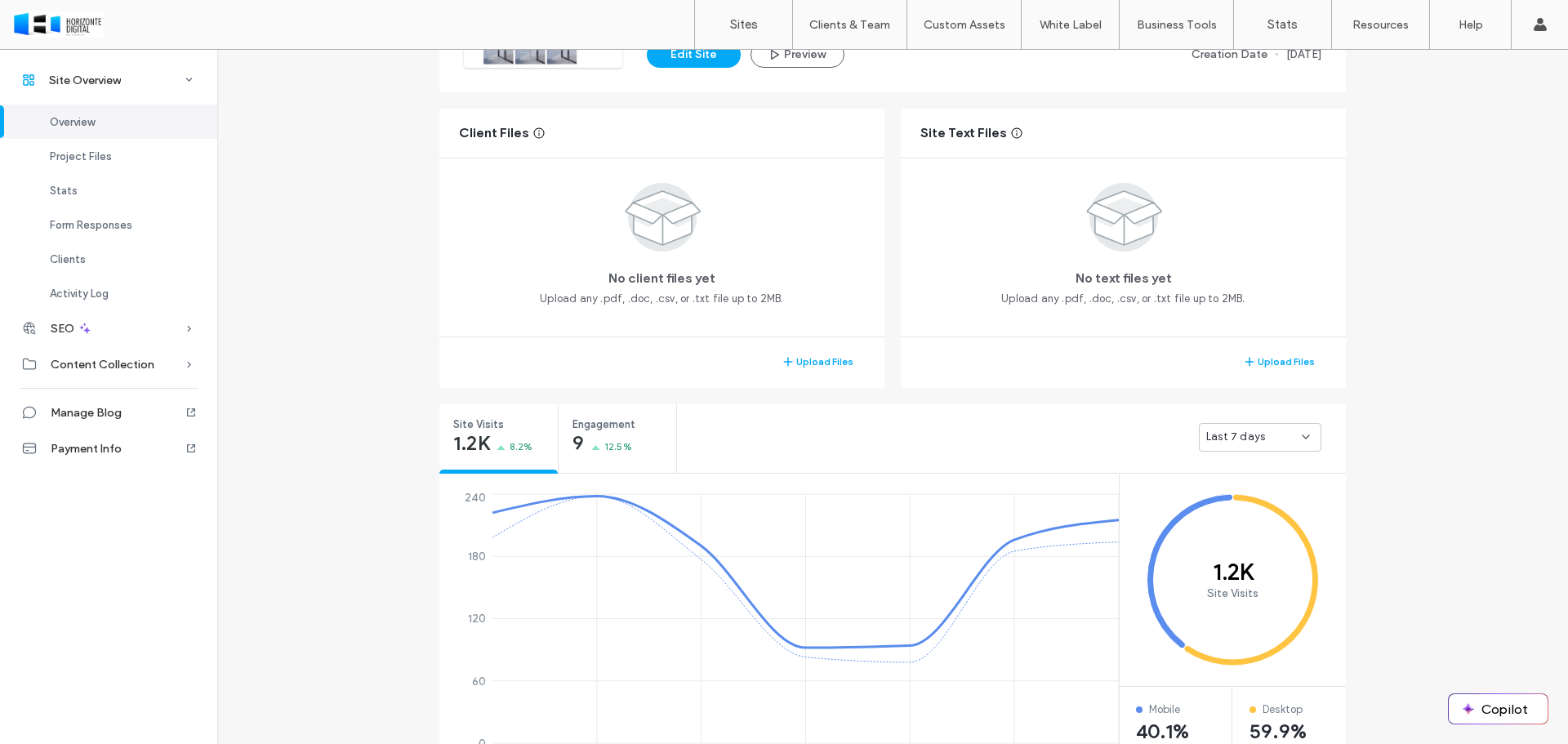
scroll to position [272, 0]
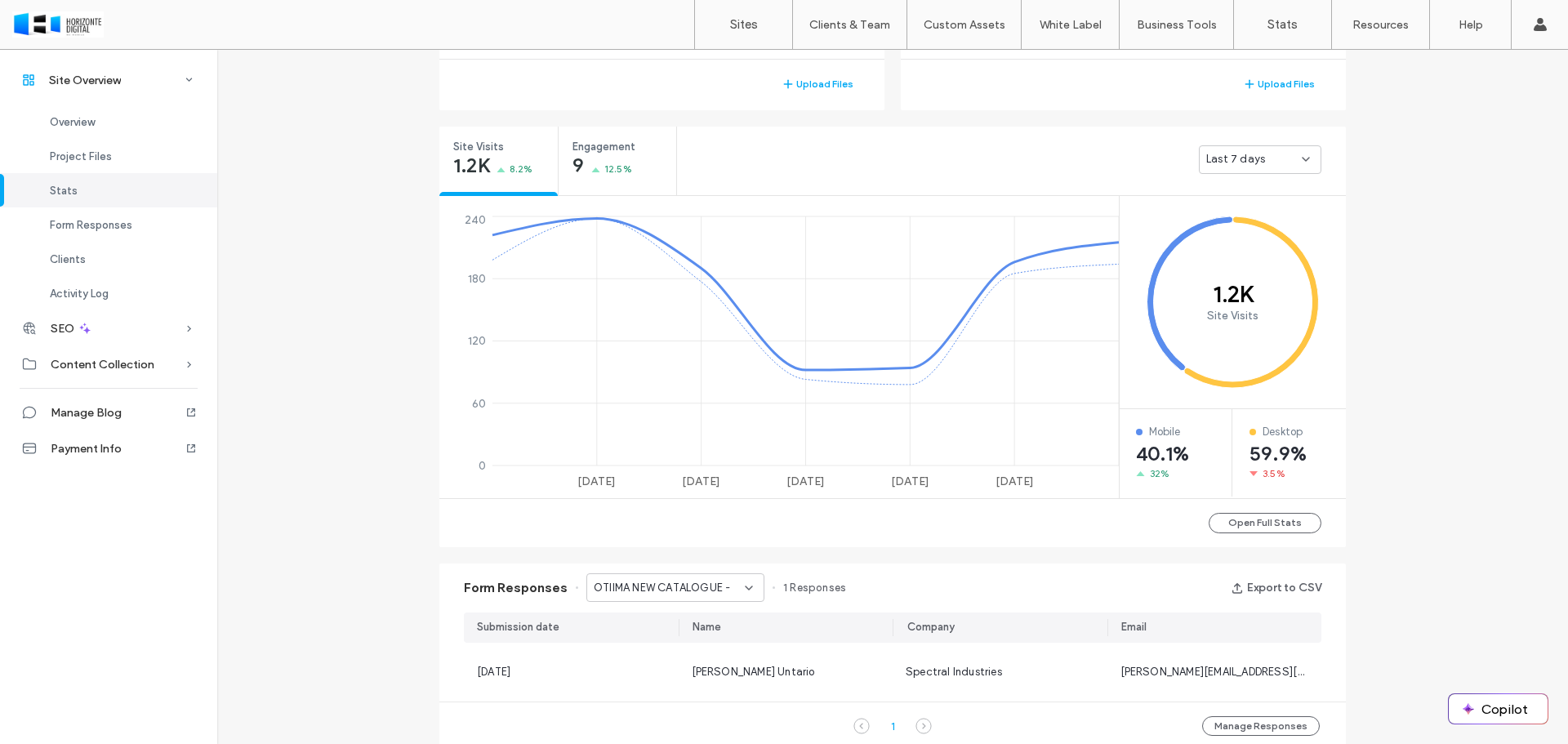
scroll to position [817, 0]
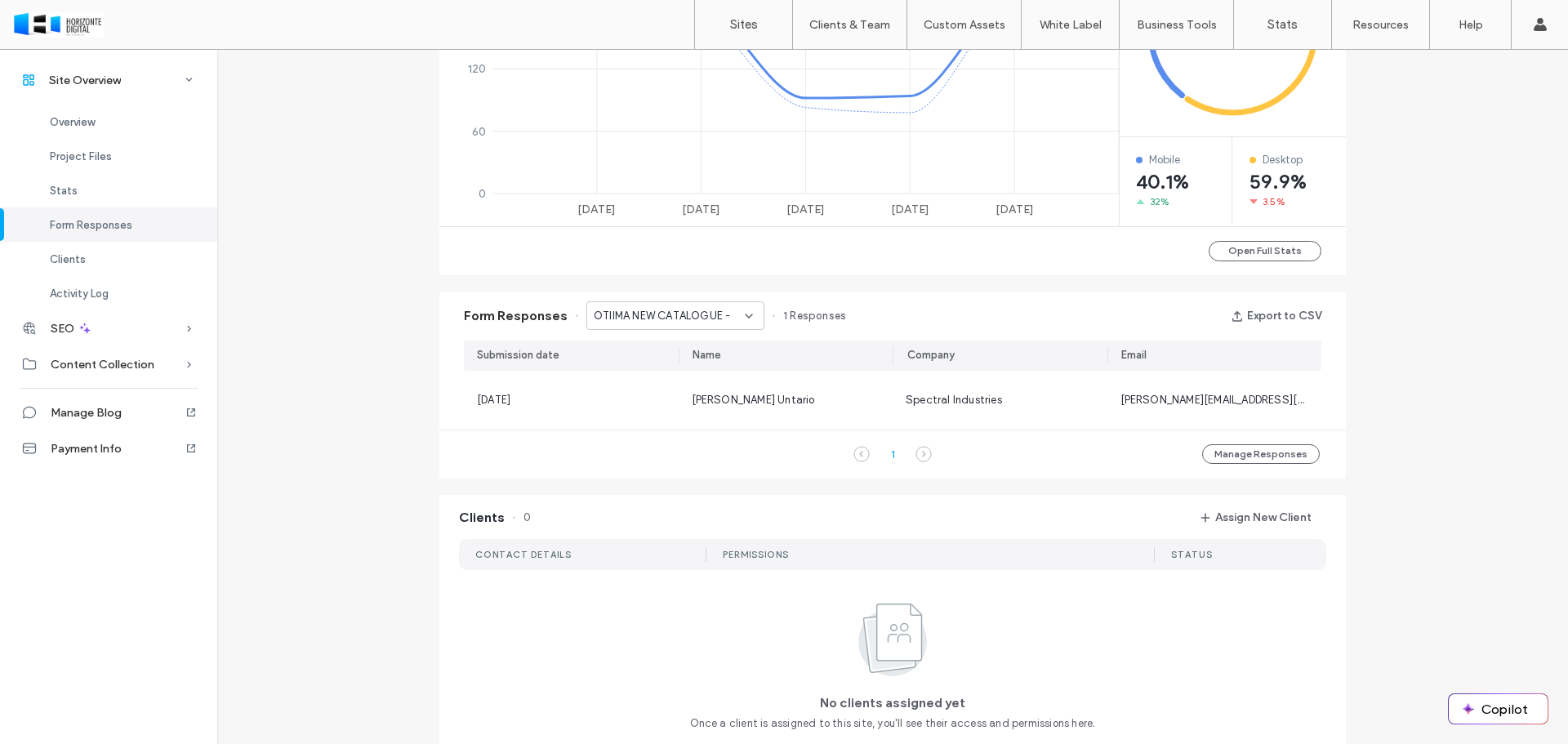
scroll to position [1088, 0]
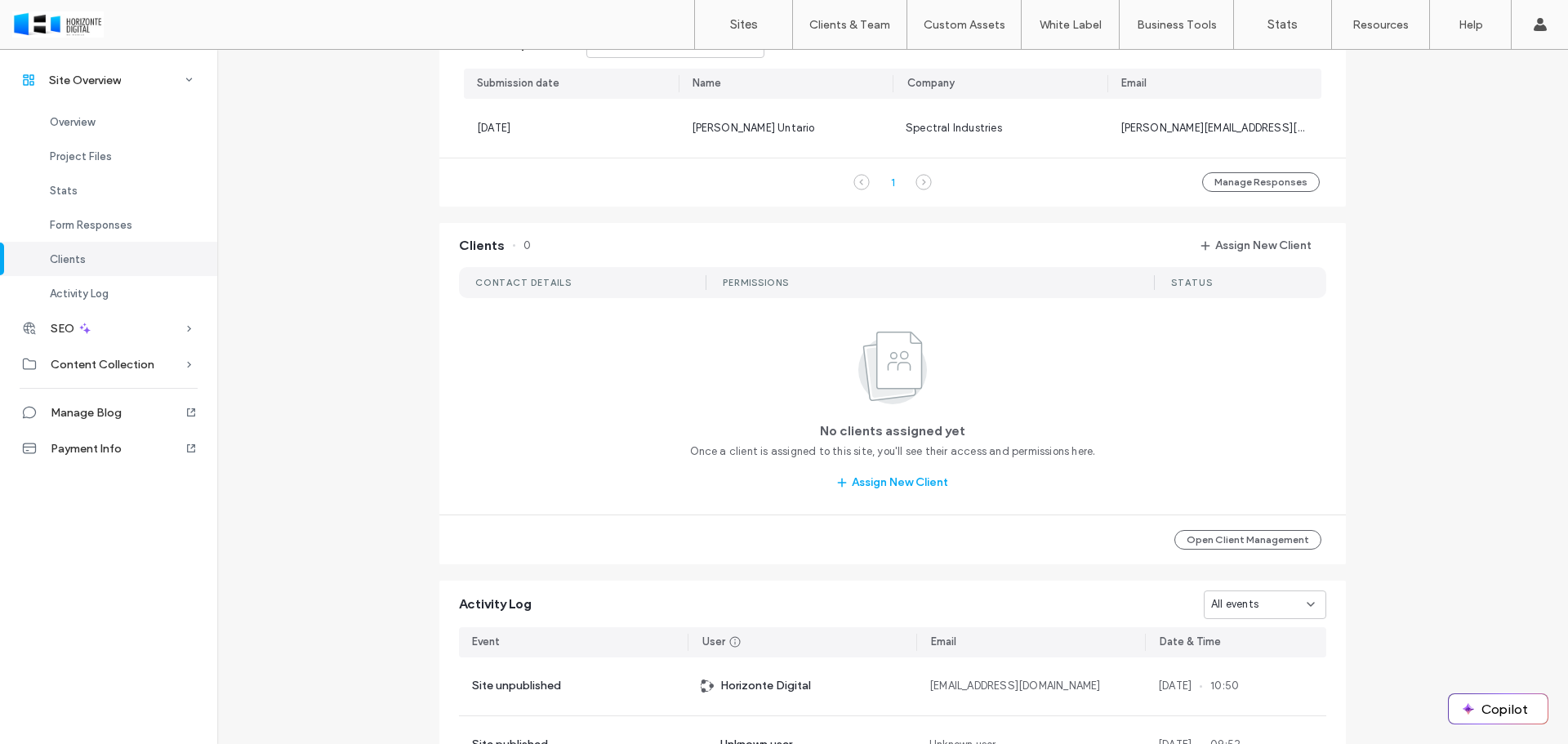
scroll to position [1361, 0]
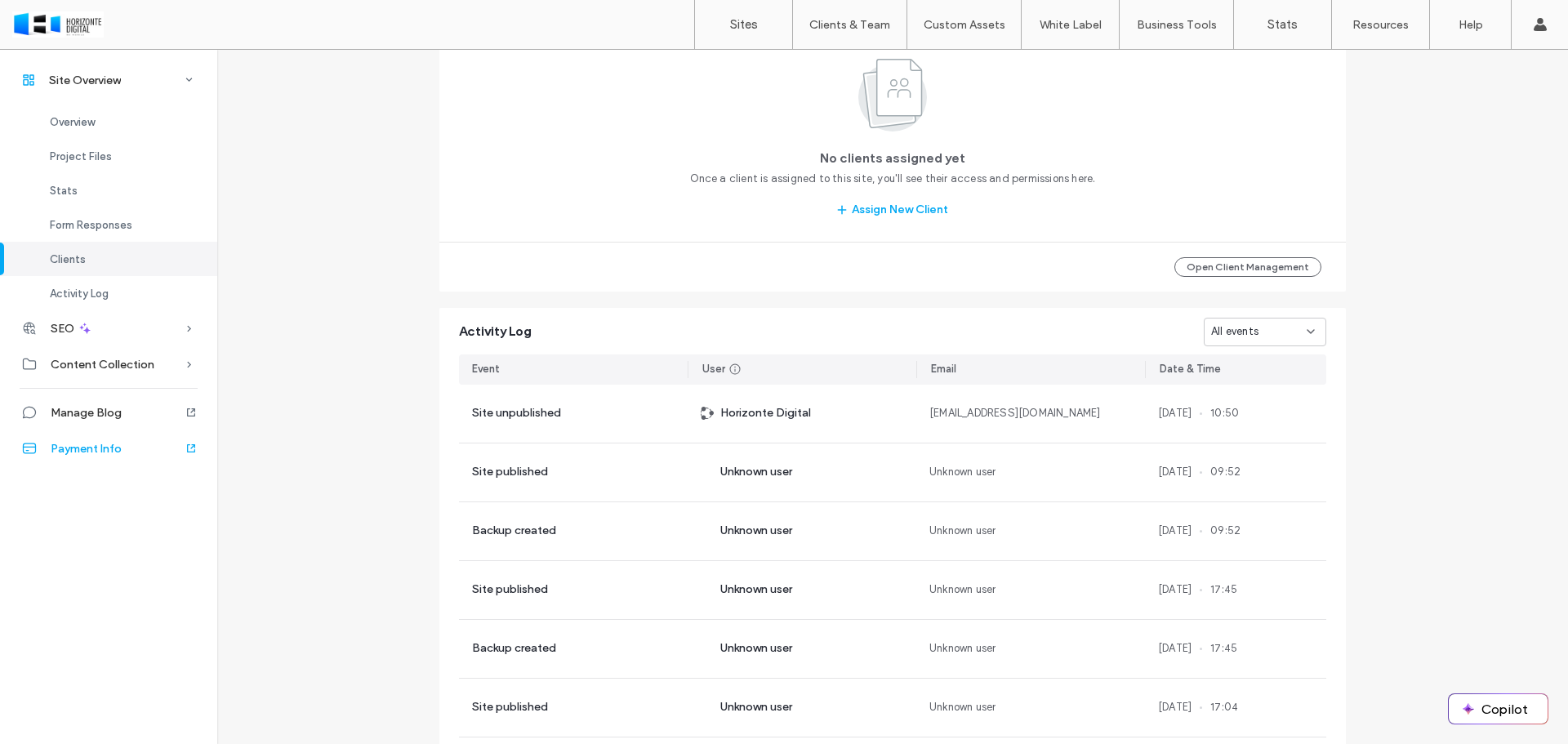
click at [105, 448] on span "Payment Info" at bounding box center [85, 448] width 71 height 14
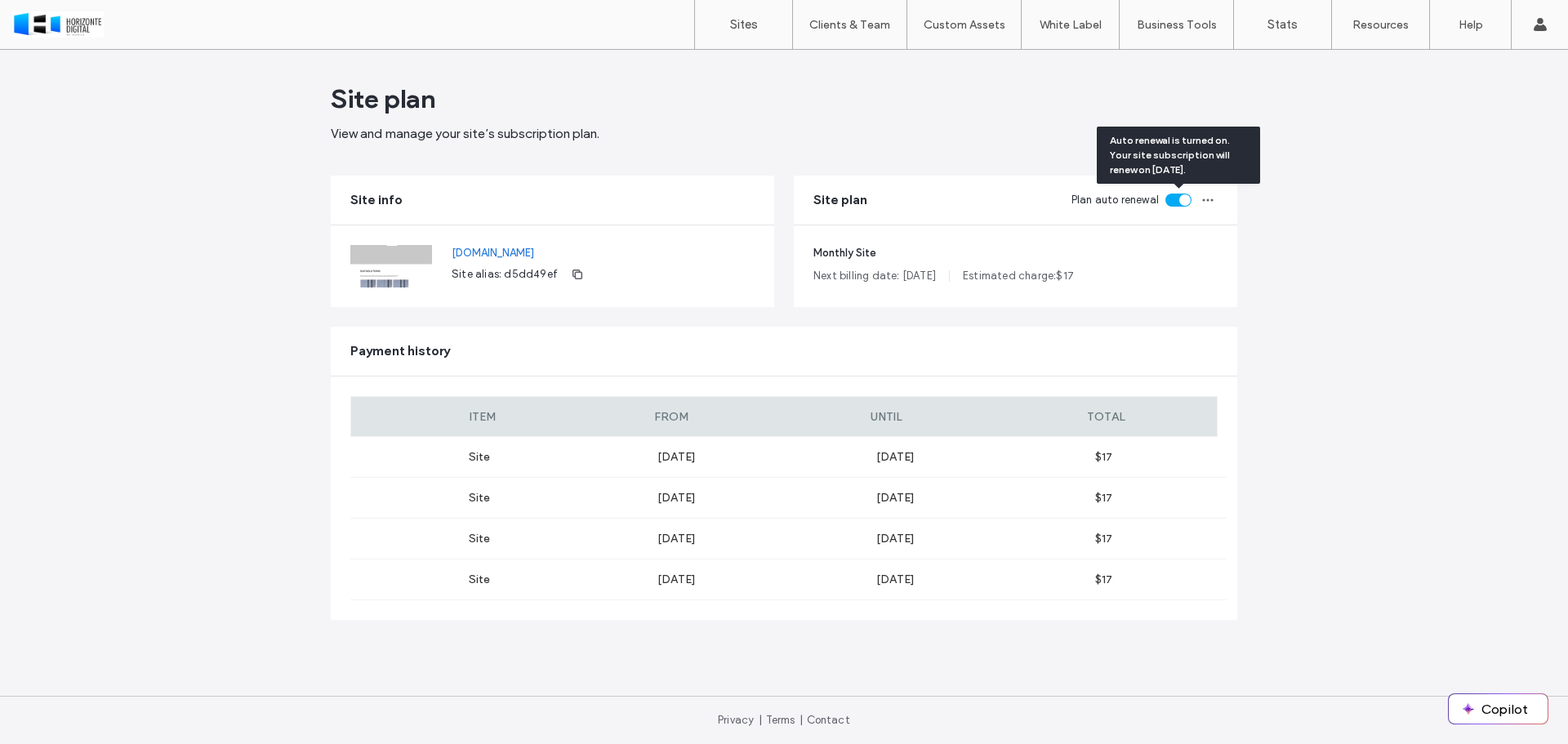
click at [1171, 199] on div "toggle" at bounding box center [1179, 200] width 26 height 13
click at [1213, 198] on icon "button" at bounding box center [1208, 200] width 13 height 13
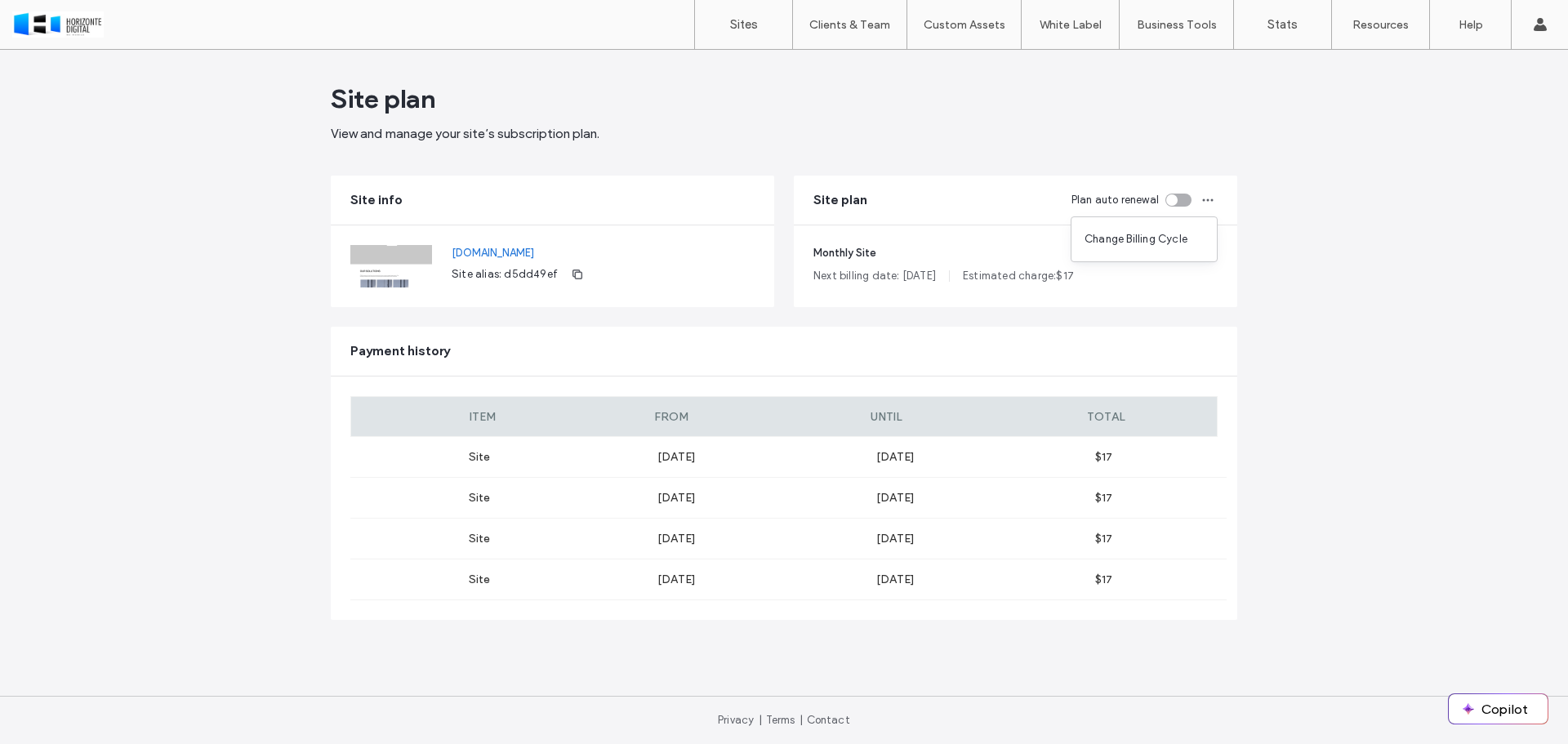
click at [1338, 193] on div "Site plan View and manage your site’s subscription plan. Site info www.otiima.c…" at bounding box center [784, 397] width 1568 height 694
click at [1539, 27] on use at bounding box center [1540, 25] width 13 height 13
click at [733, 22] on label "Sites" at bounding box center [744, 25] width 28 height 15
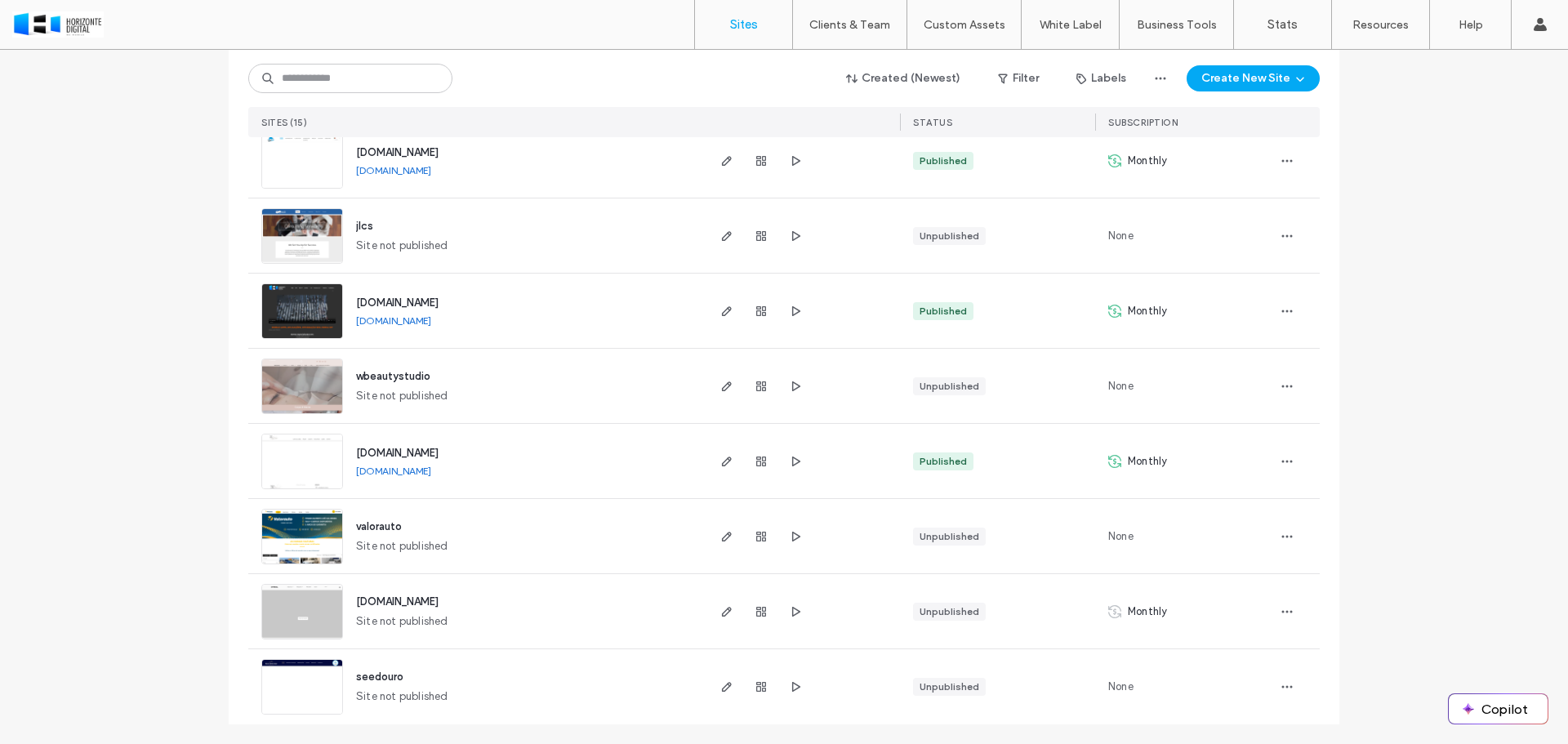
scroll to position [453, 0]
